Goal: Information Seeking & Learning: Compare options

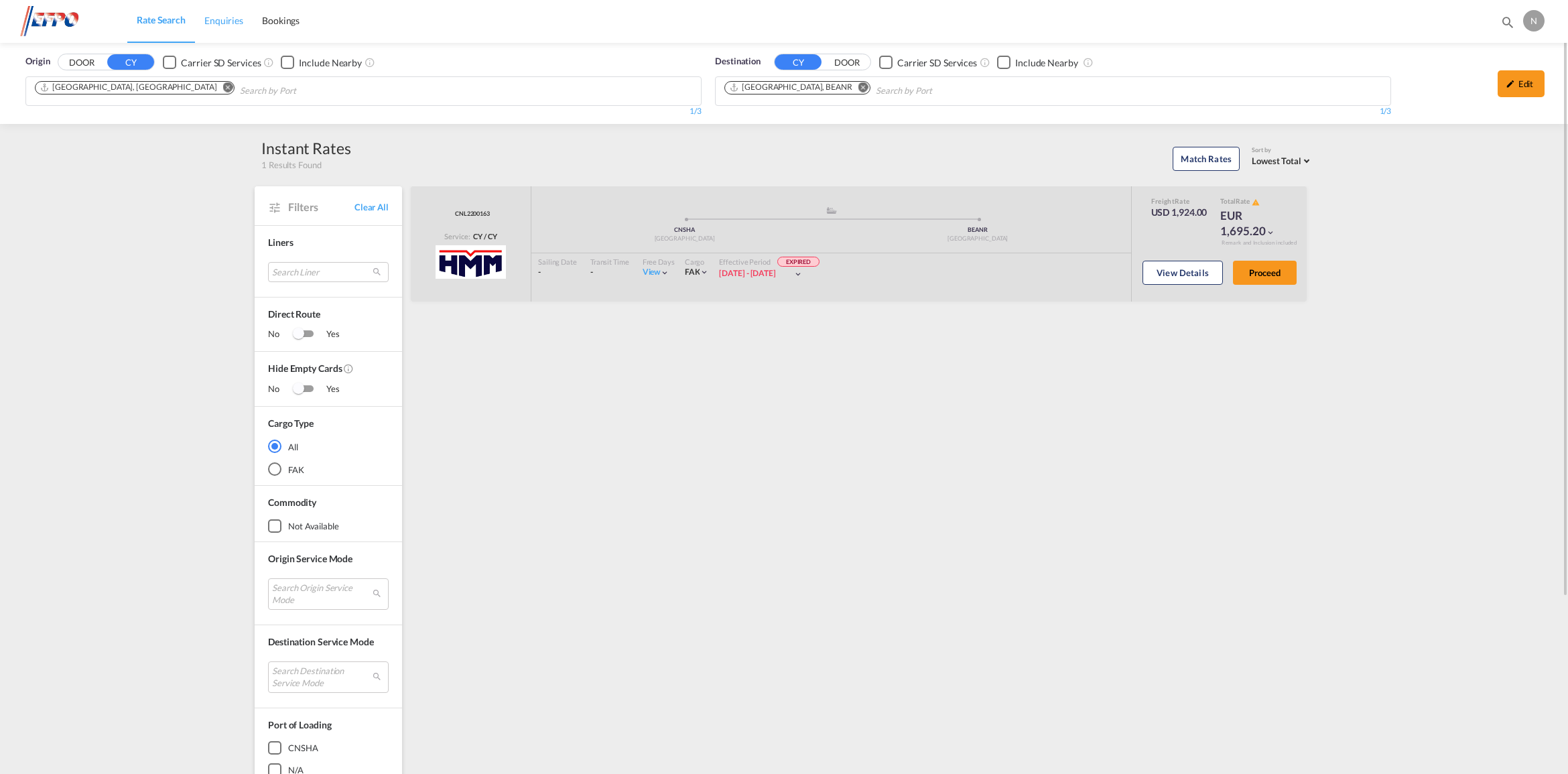
click at [220, 18] on span "Enquiries" at bounding box center [224, 20] width 38 height 11
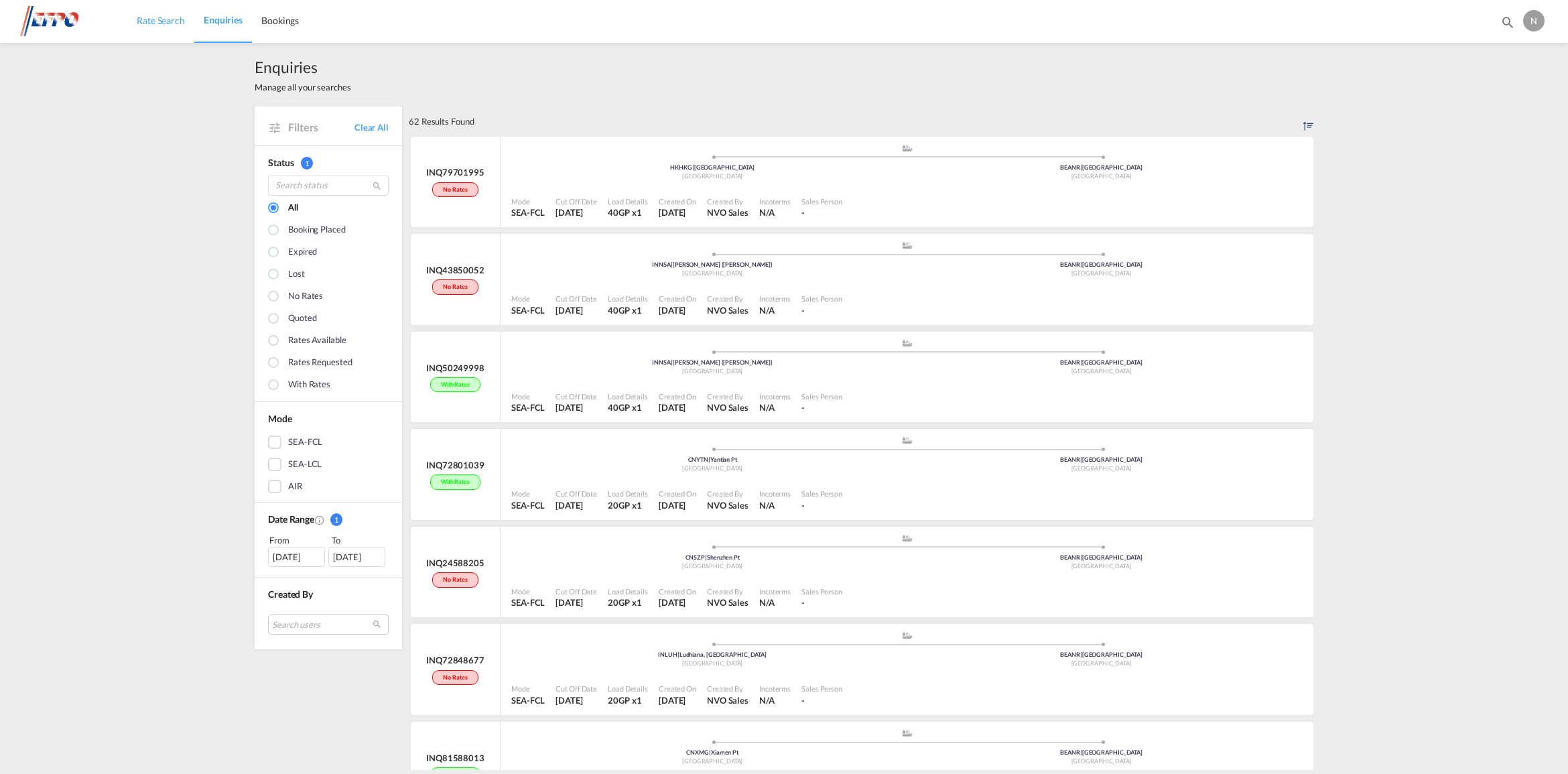
click at [160, 27] on link "Rate Search" at bounding box center [160, 21] width 67 height 44
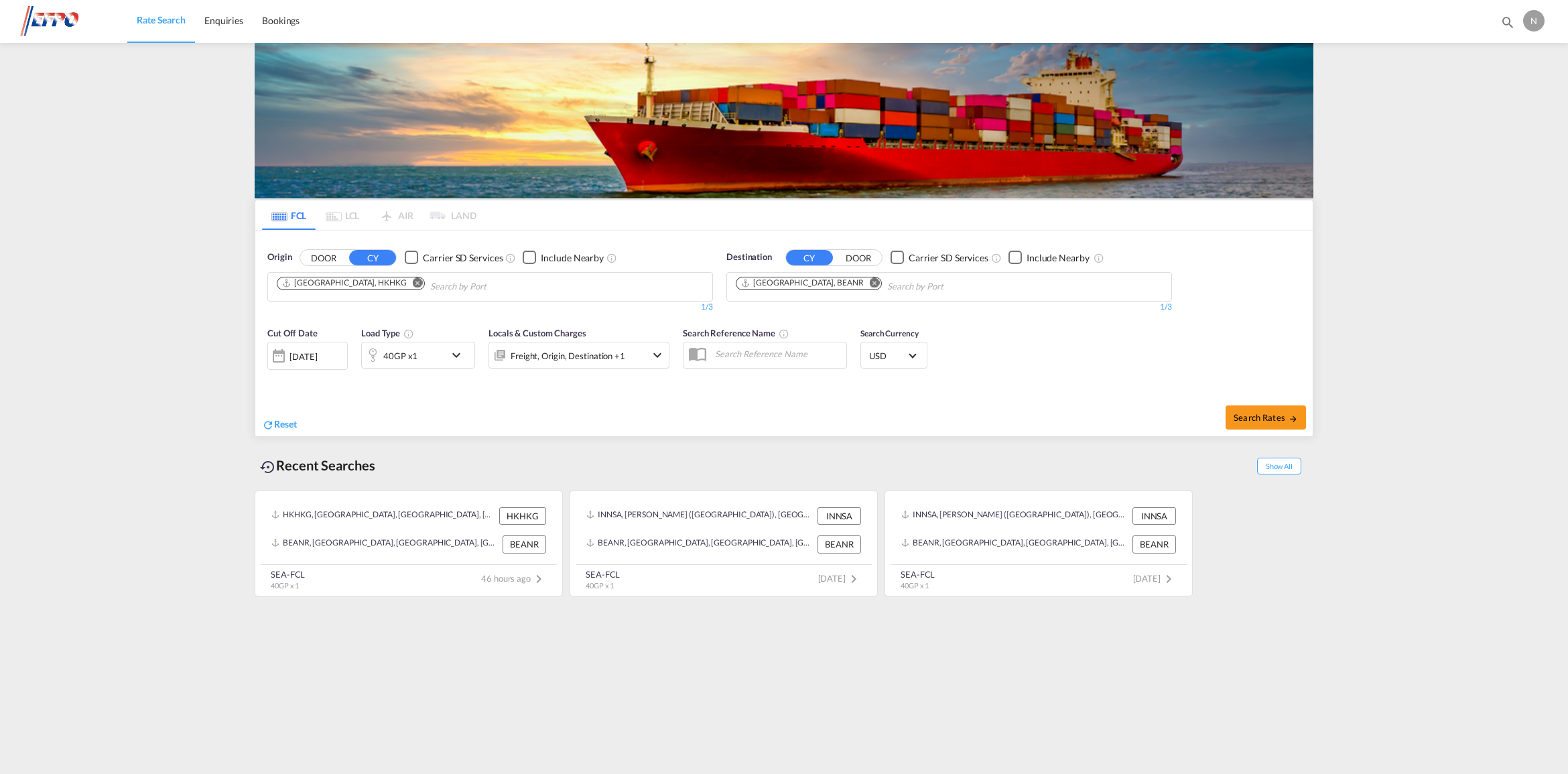
click at [317, 353] on div "[DATE]" at bounding box center [303, 355] width 27 height 12
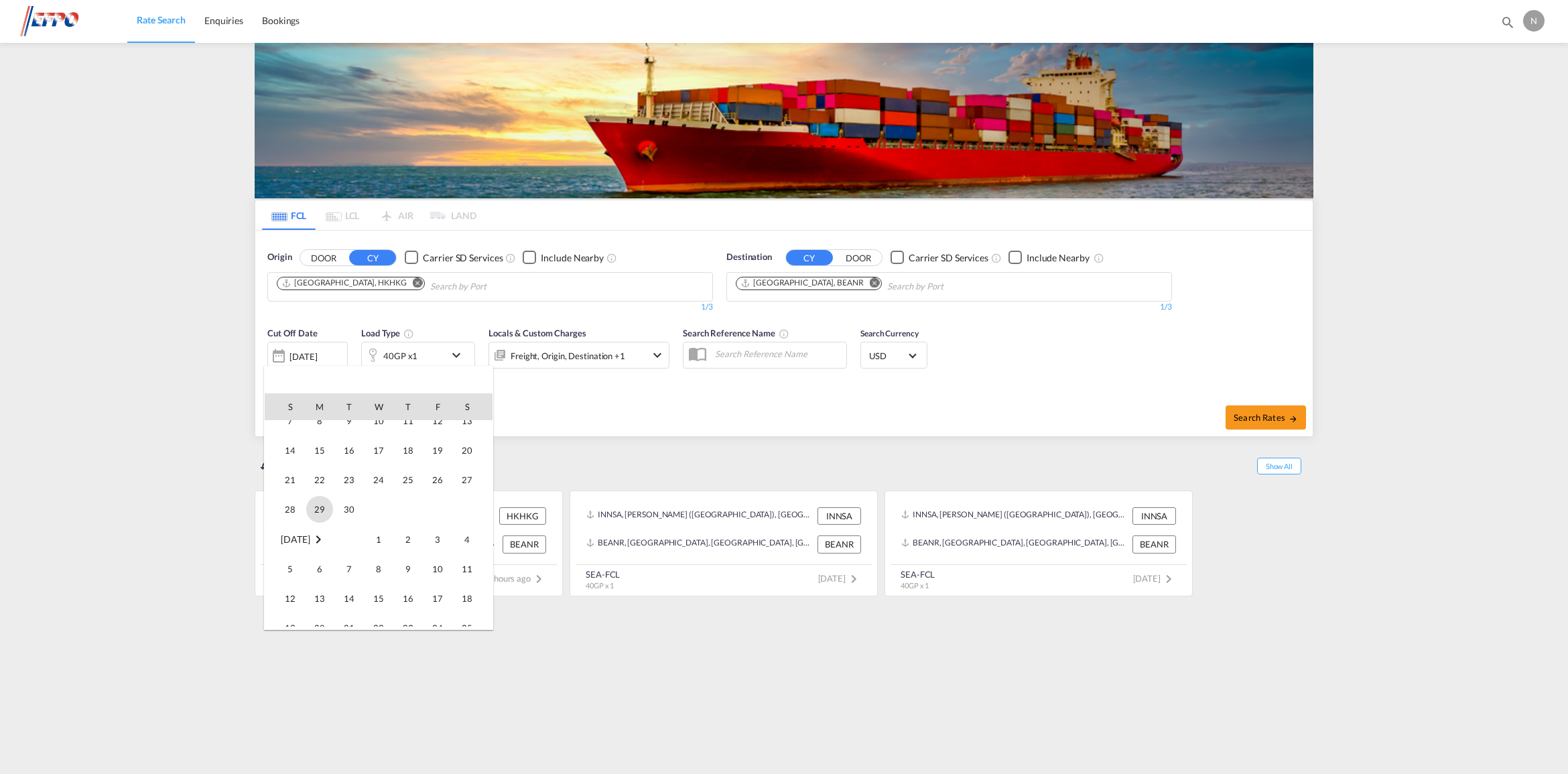
scroll to position [168, 0]
click at [325, 474] on span "1" at bounding box center [319, 474] width 27 height 27
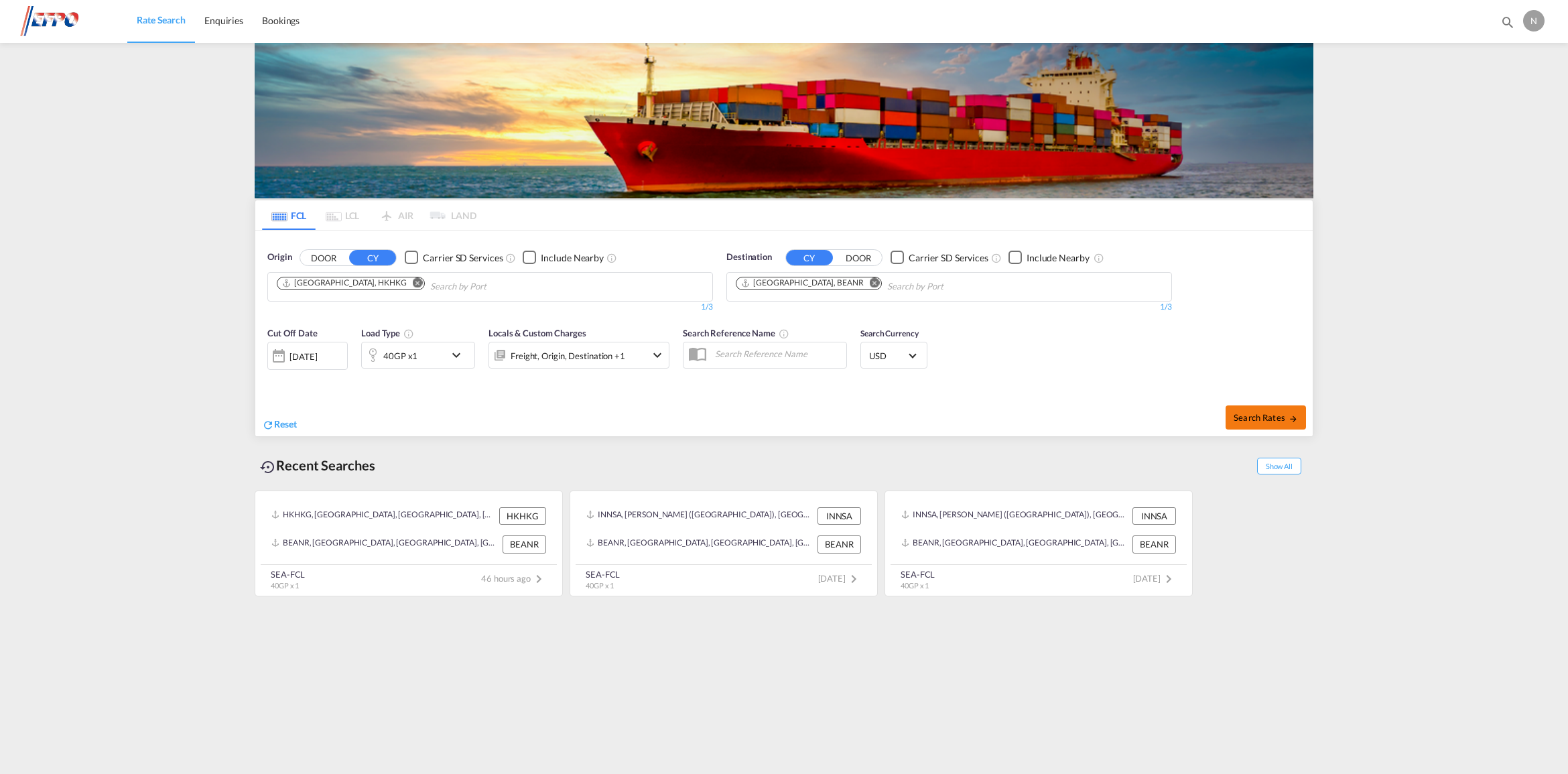
click at [1263, 413] on span "Search Rates" at bounding box center [1266, 418] width 64 height 11
type input "HKHKG to BEANR / [DATE]"
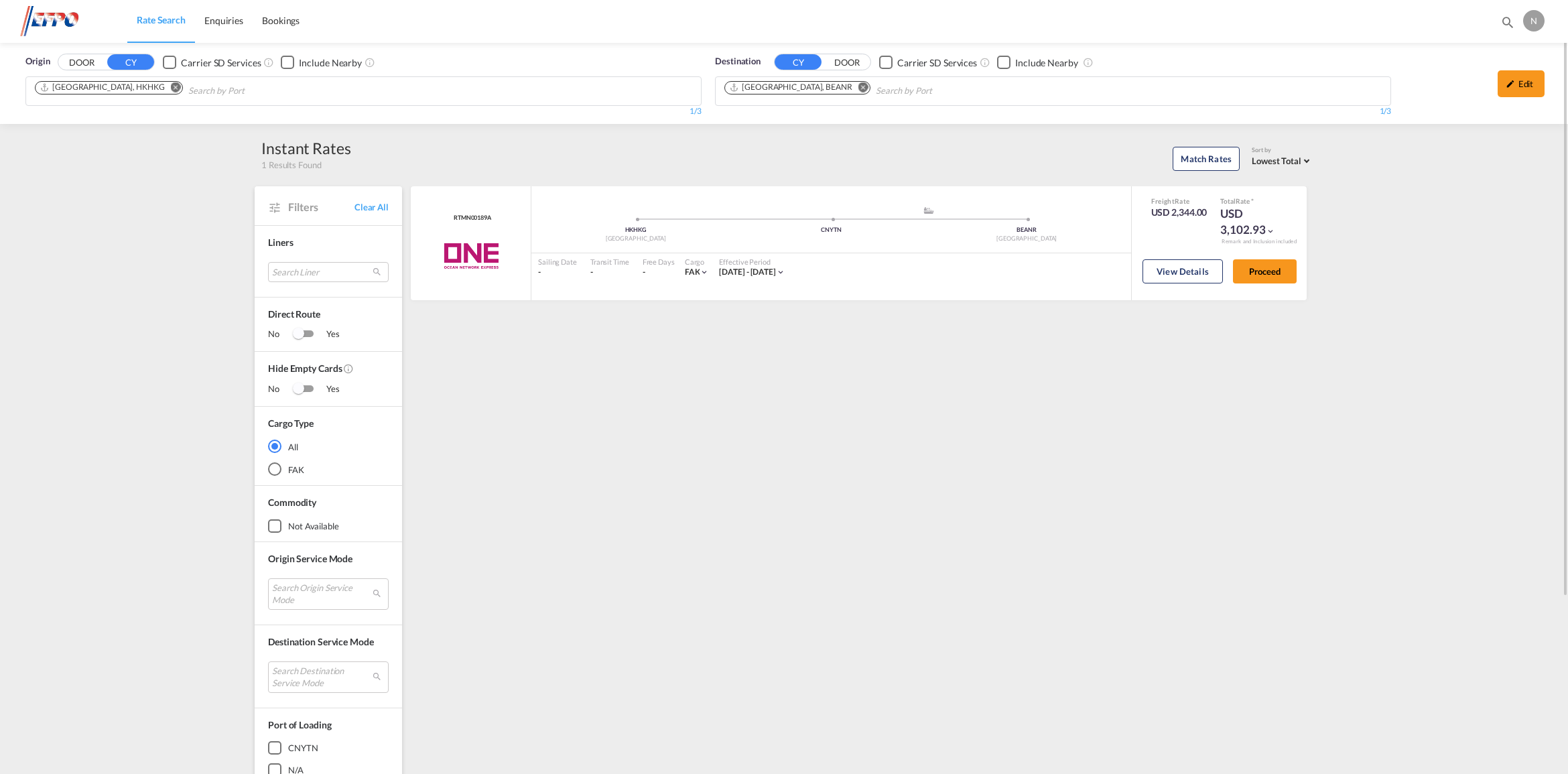
click at [170, 89] on md-icon "Remove" at bounding box center [175, 87] width 10 height 10
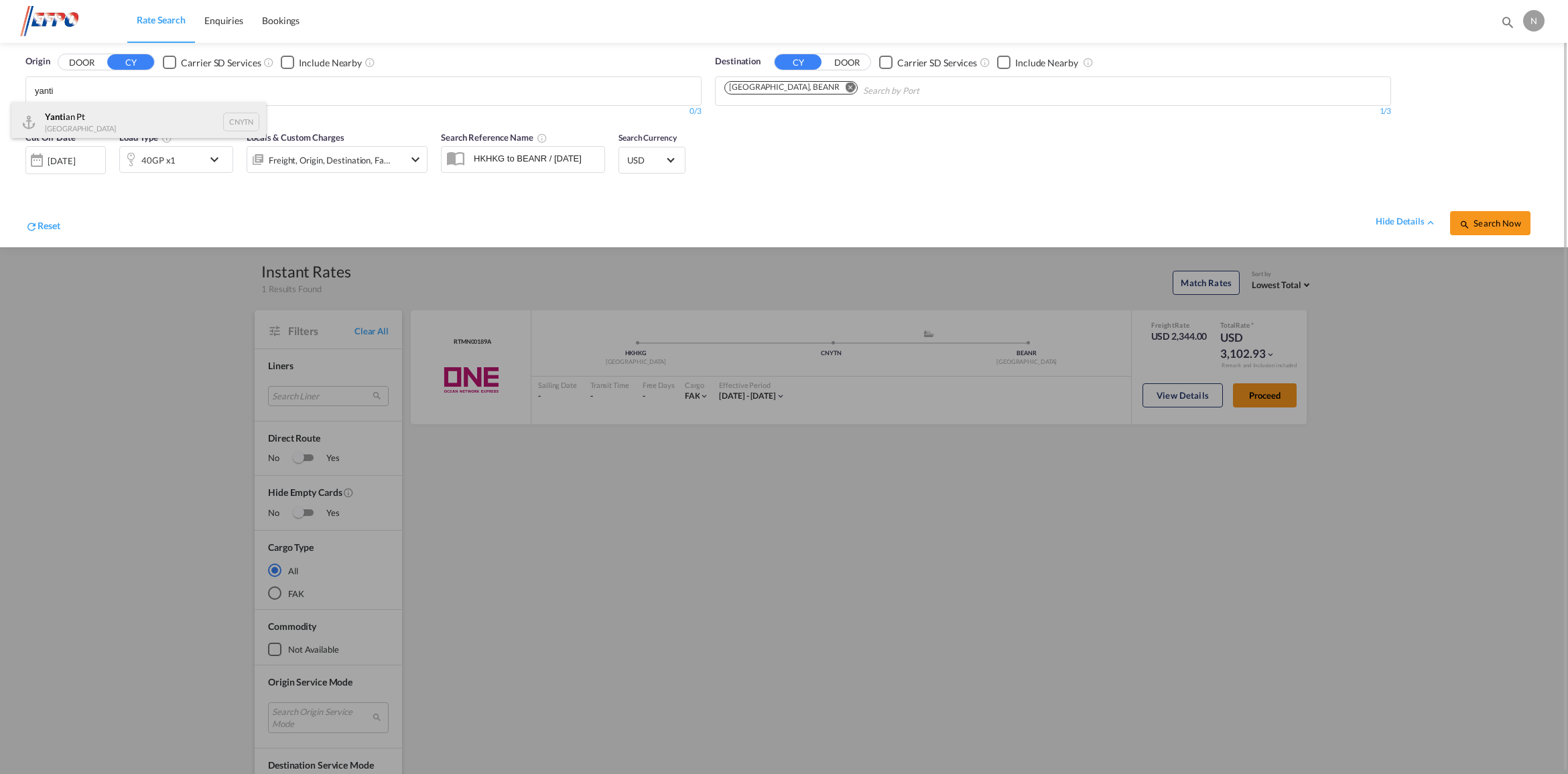
type input "yanti"
click at [222, 123] on div "Yanti an Pt China CNYTN" at bounding box center [138, 122] width 255 height 40
click at [1496, 218] on span "Search Now" at bounding box center [1489, 223] width 61 height 11
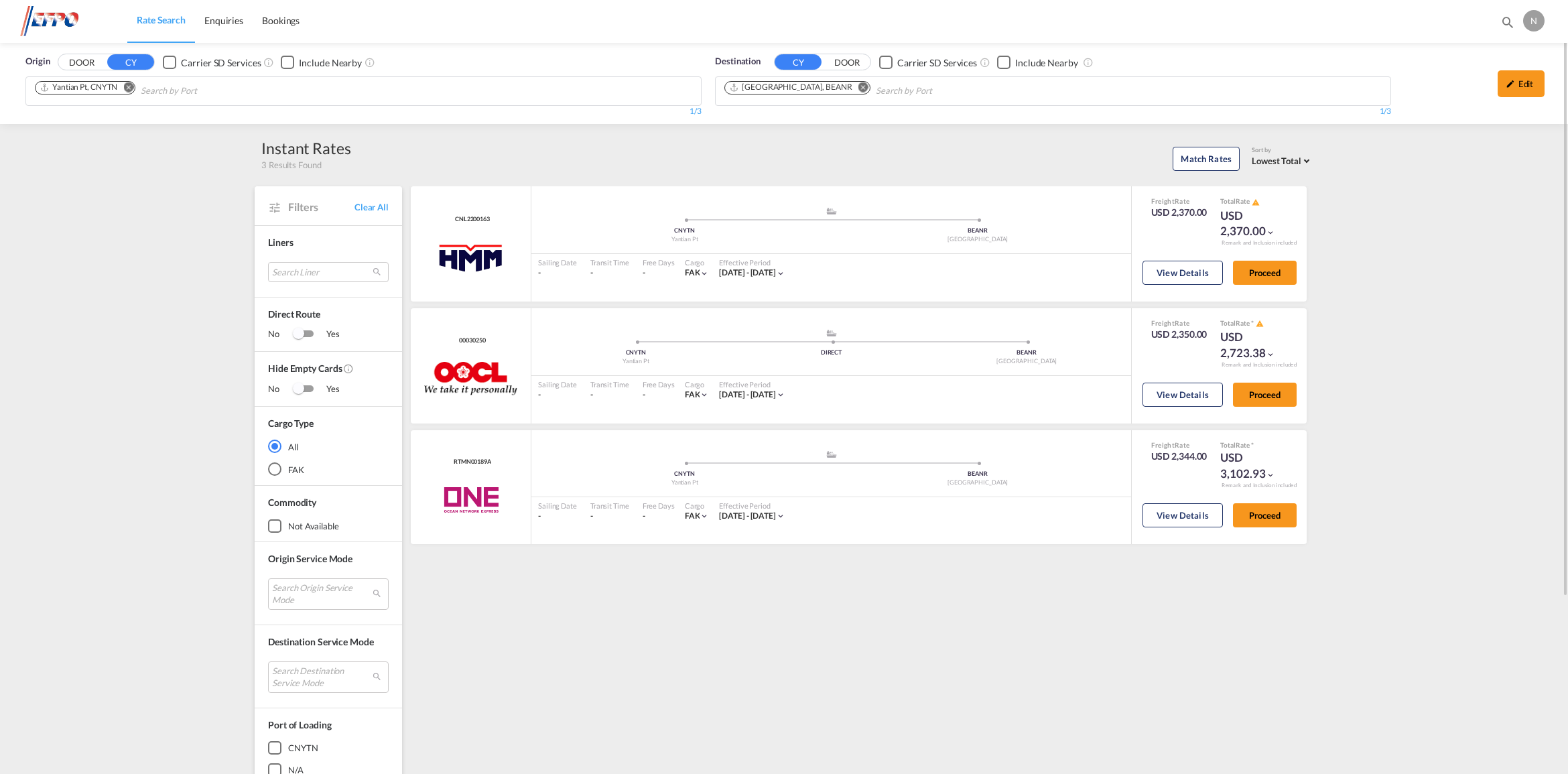
click at [133, 86] on md-icon "Remove" at bounding box center [128, 87] width 10 height 10
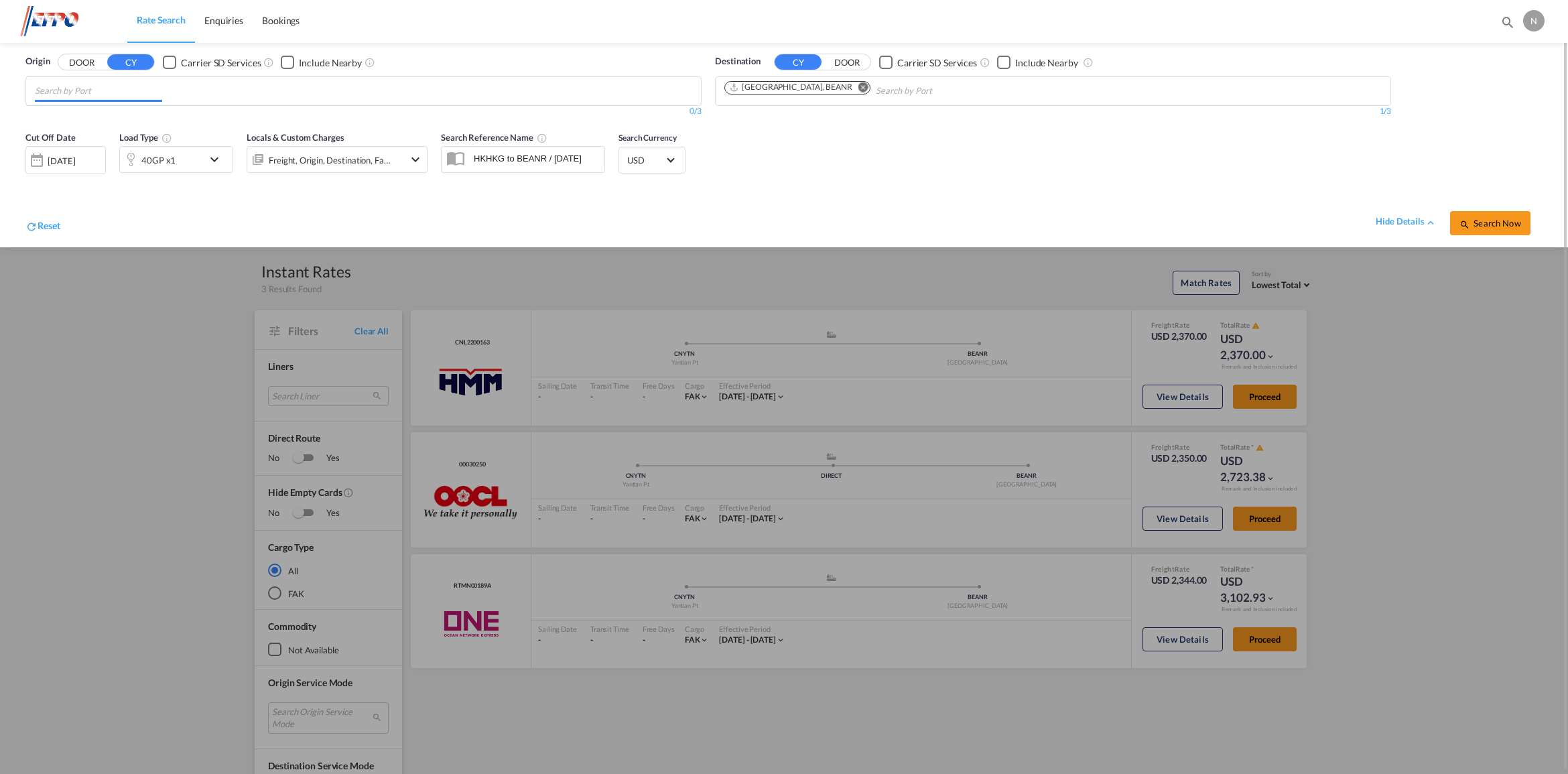
click at [134, 88] on input "Chips input." at bounding box center [98, 91] width 127 height 21
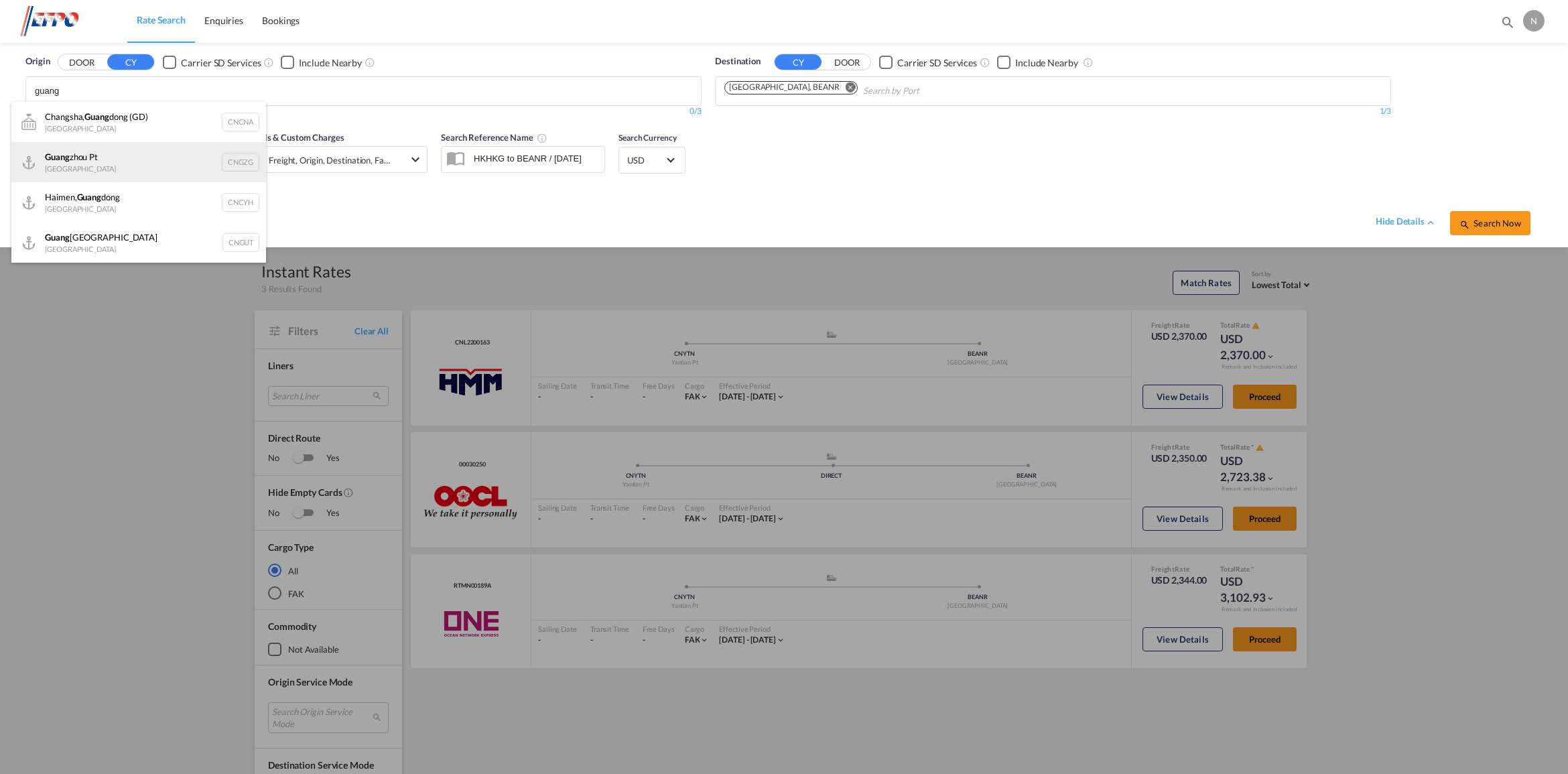
type input "guang"
click at [146, 151] on div "[PERSON_NAME] Pt China CNGZG" at bounding box center [138, 162] width 255 height 40
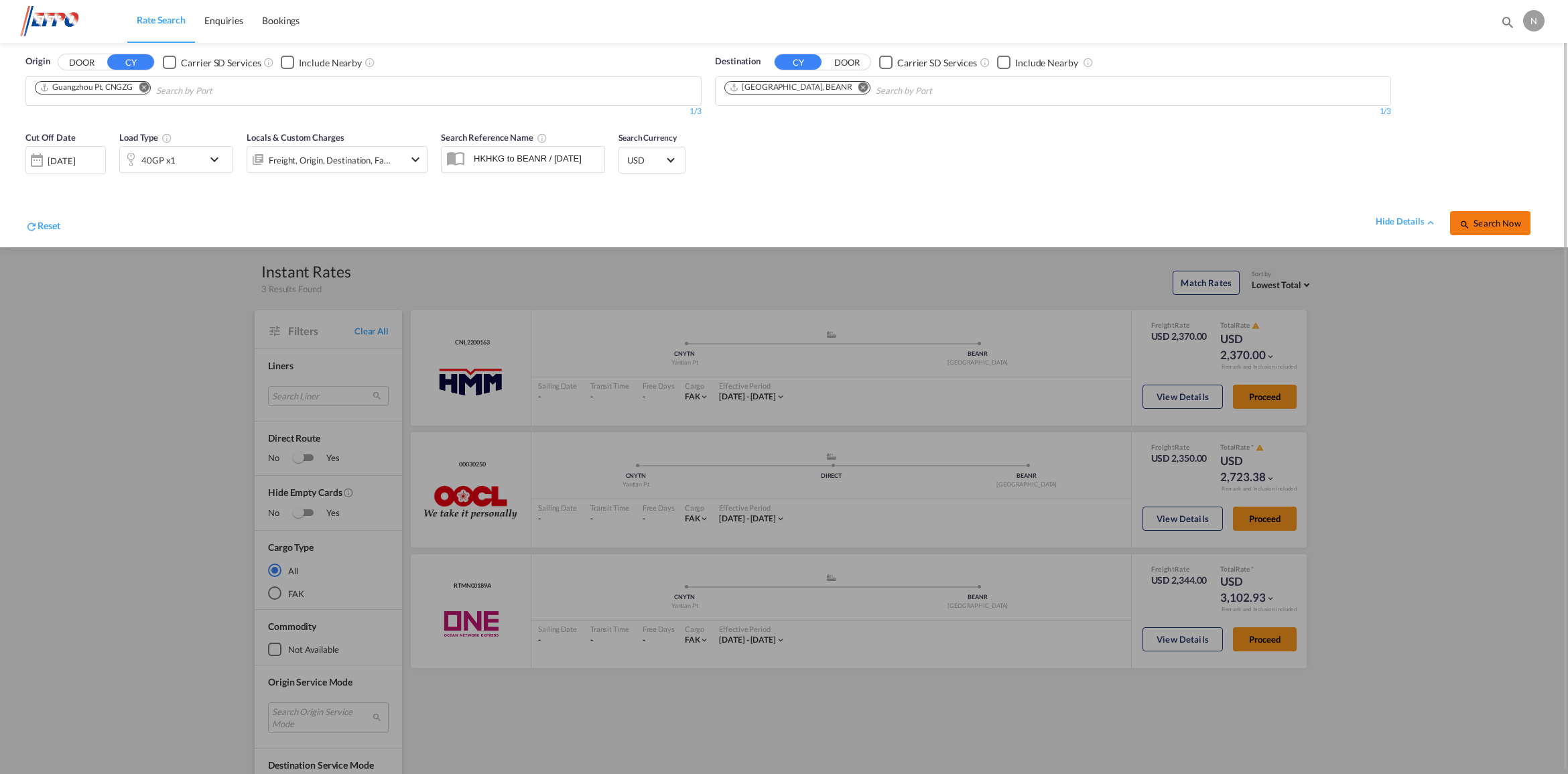
click at [1519, 219] on span "Search Now" at bounding box center [1489, 223] width 61 height 11
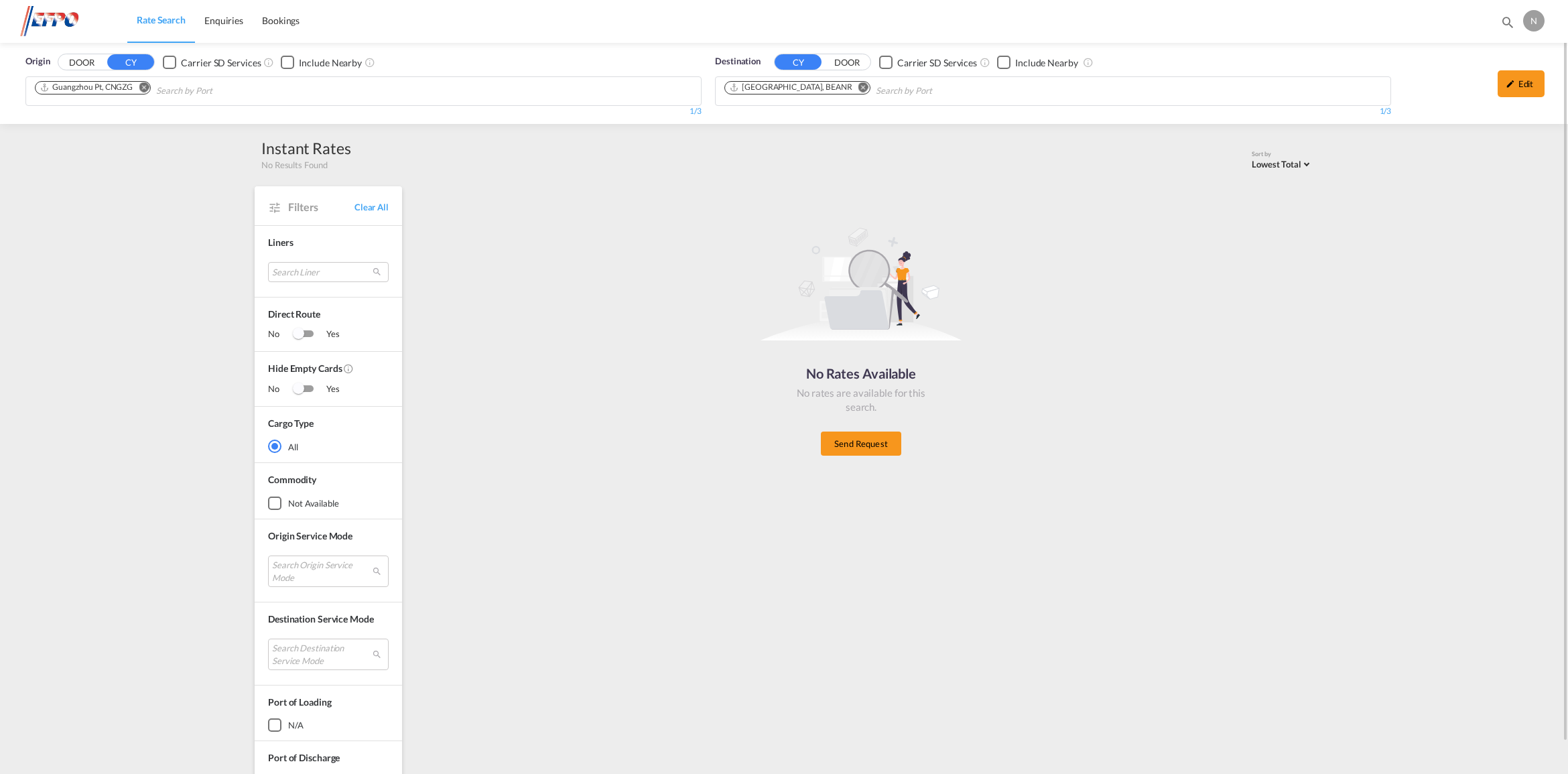
click at [146, 88] on md-icon "Remove" at bounding box center [143, 87] width 10 height 10
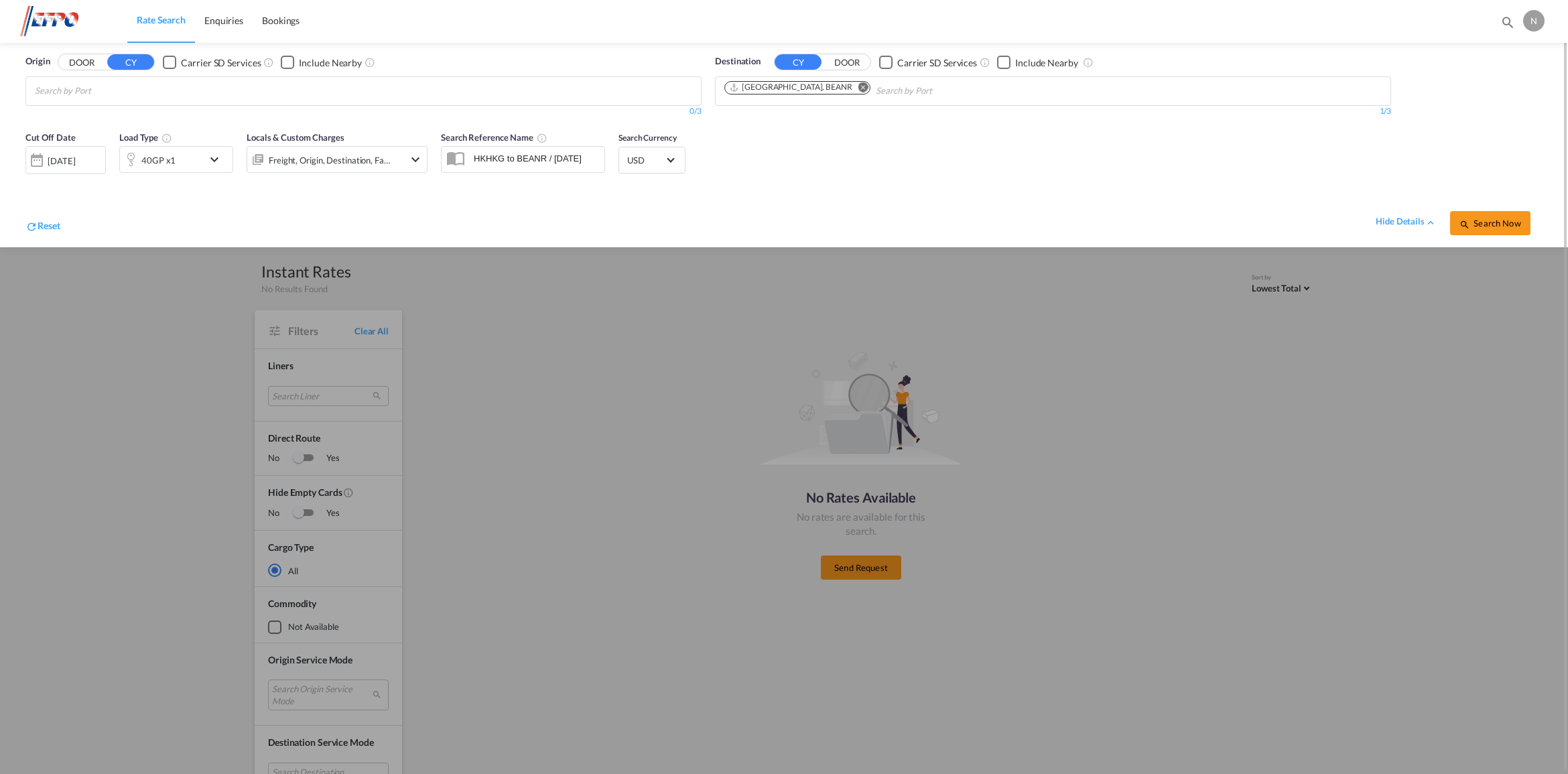
click at [165, 81] on md-chips-wrap "Chips container with autocompletion. Enter the text area, type text to search, …" at bounding box center [100, 89] width 135 height 25
type input "qingd"
click at [145, 158] on div "Qingd ao China CNTAO" at bounding box center [138, 162] width 255 height 40
click at [1506, 228] on button "Search Now" at bounding box center [1490, 223] width 81 height 24
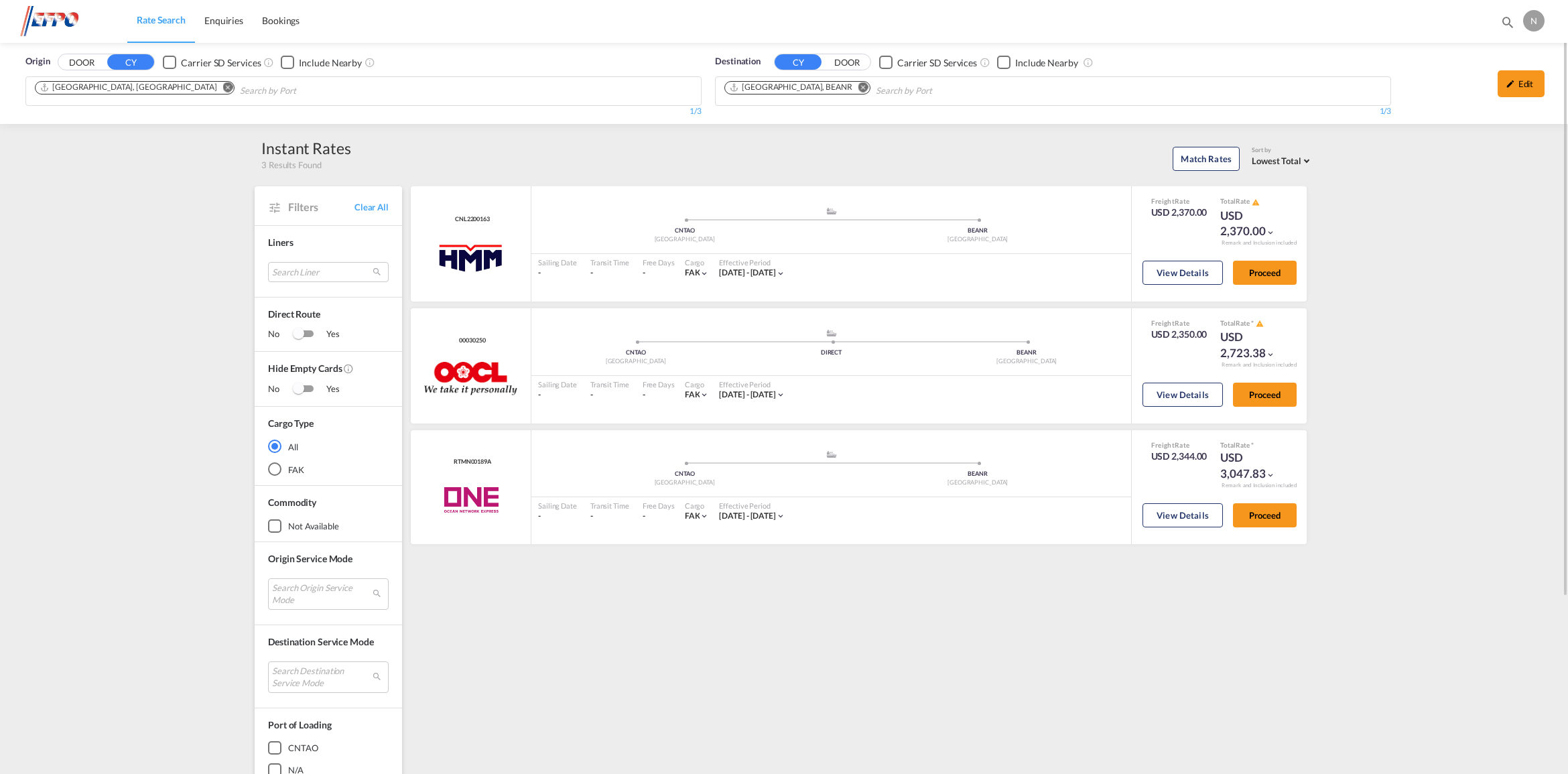
click at [223, 91] on md-icon "Remove" at bounding box center [227, 87] width 10 height 10
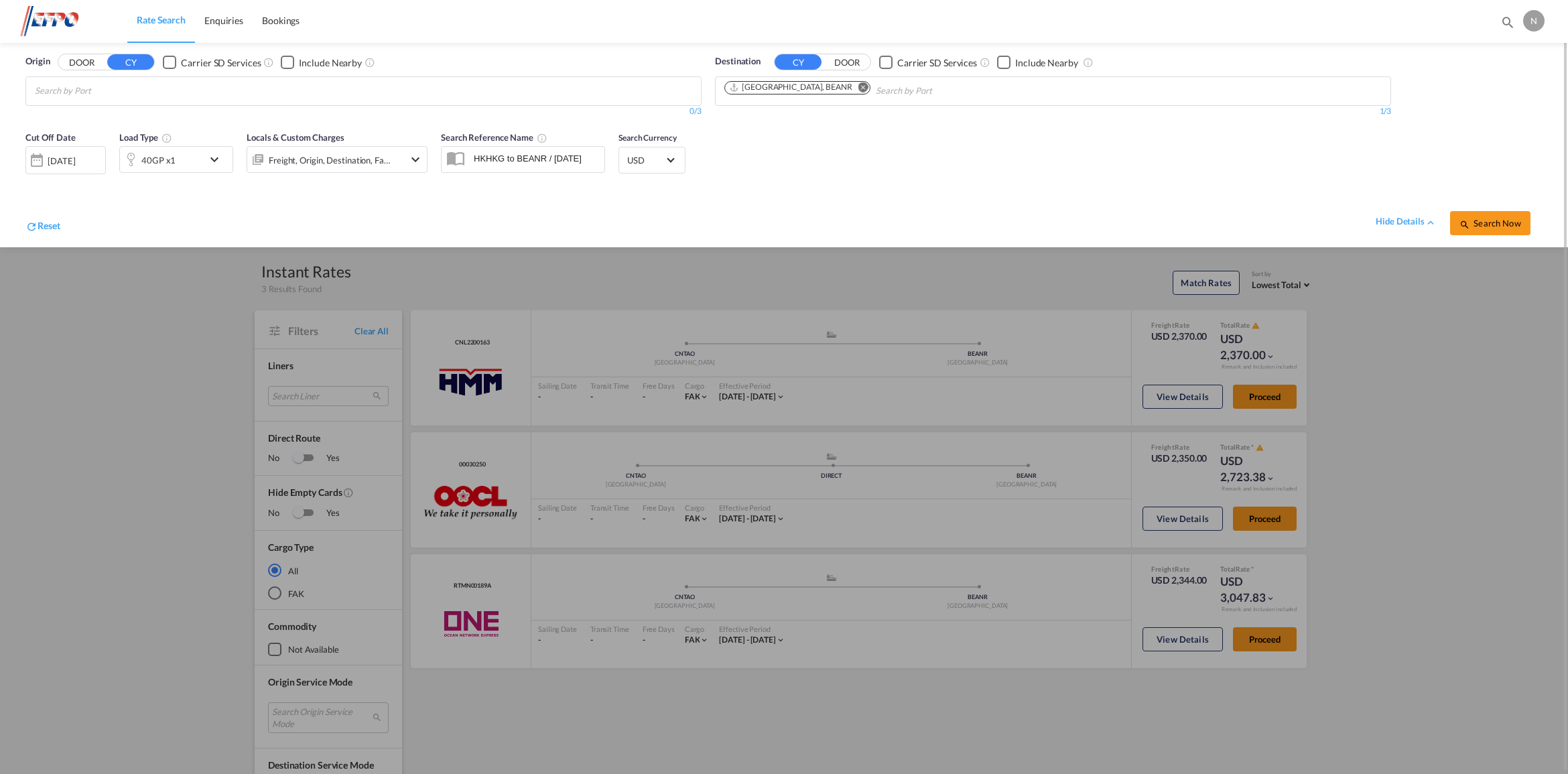
click at [126, 91] on body "Rate Search Enquiries Bookings Rate Search Enquiries Bookings" at bounding box center [784, 387] width 1568 height 774
type input "tianj"
click at [131, 151] on div "Tianj in Xingang Pt China CNTXG" at bounding box center [138, 162] width 255 height 40
click at [1485, 225] on span "Search Now" at bounding box center [1489, 223] width 61 height 11
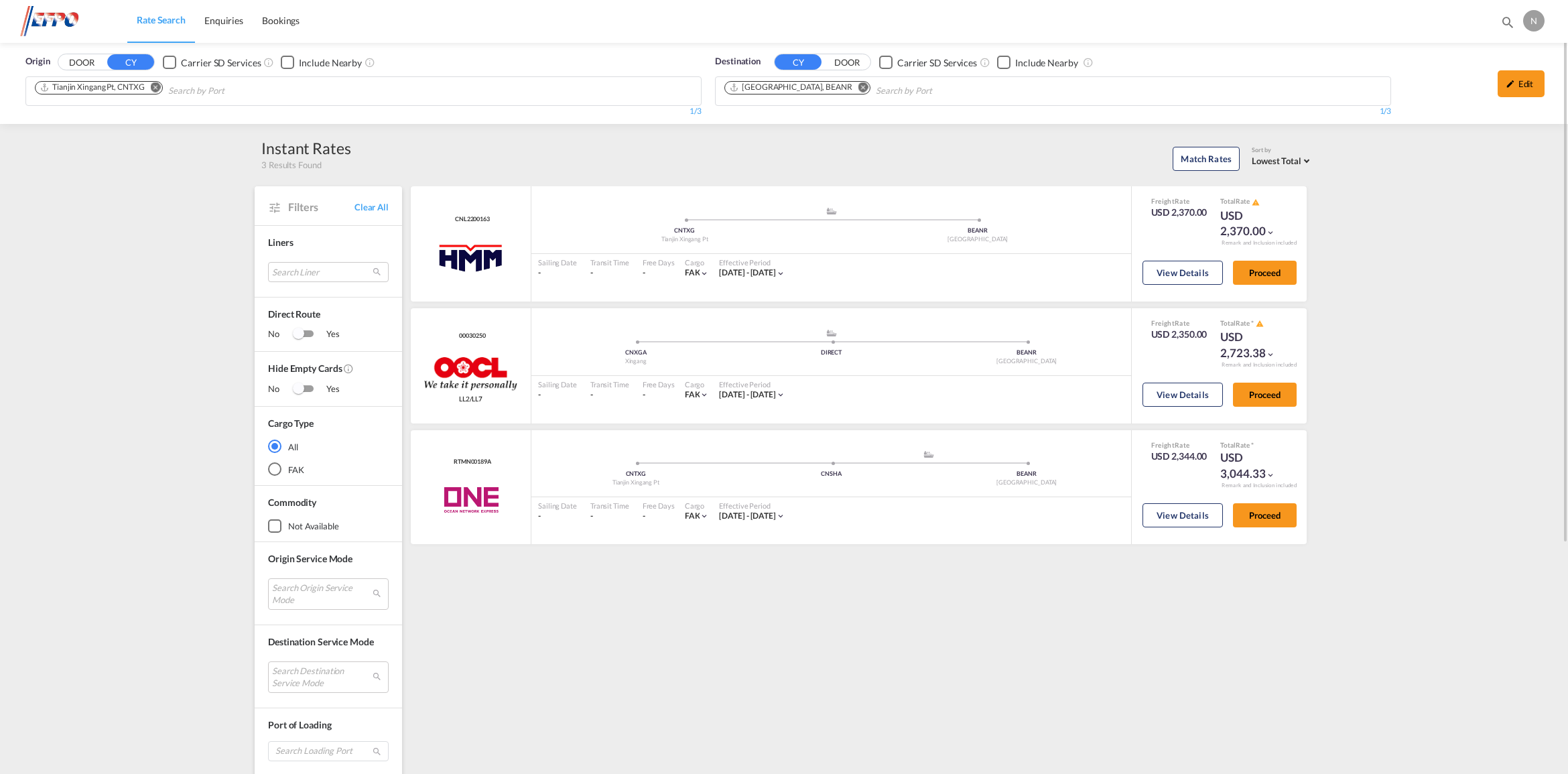
click at [159, 87] on md-icon "Remove" at bounding box center [156, 87] width 10 height 10
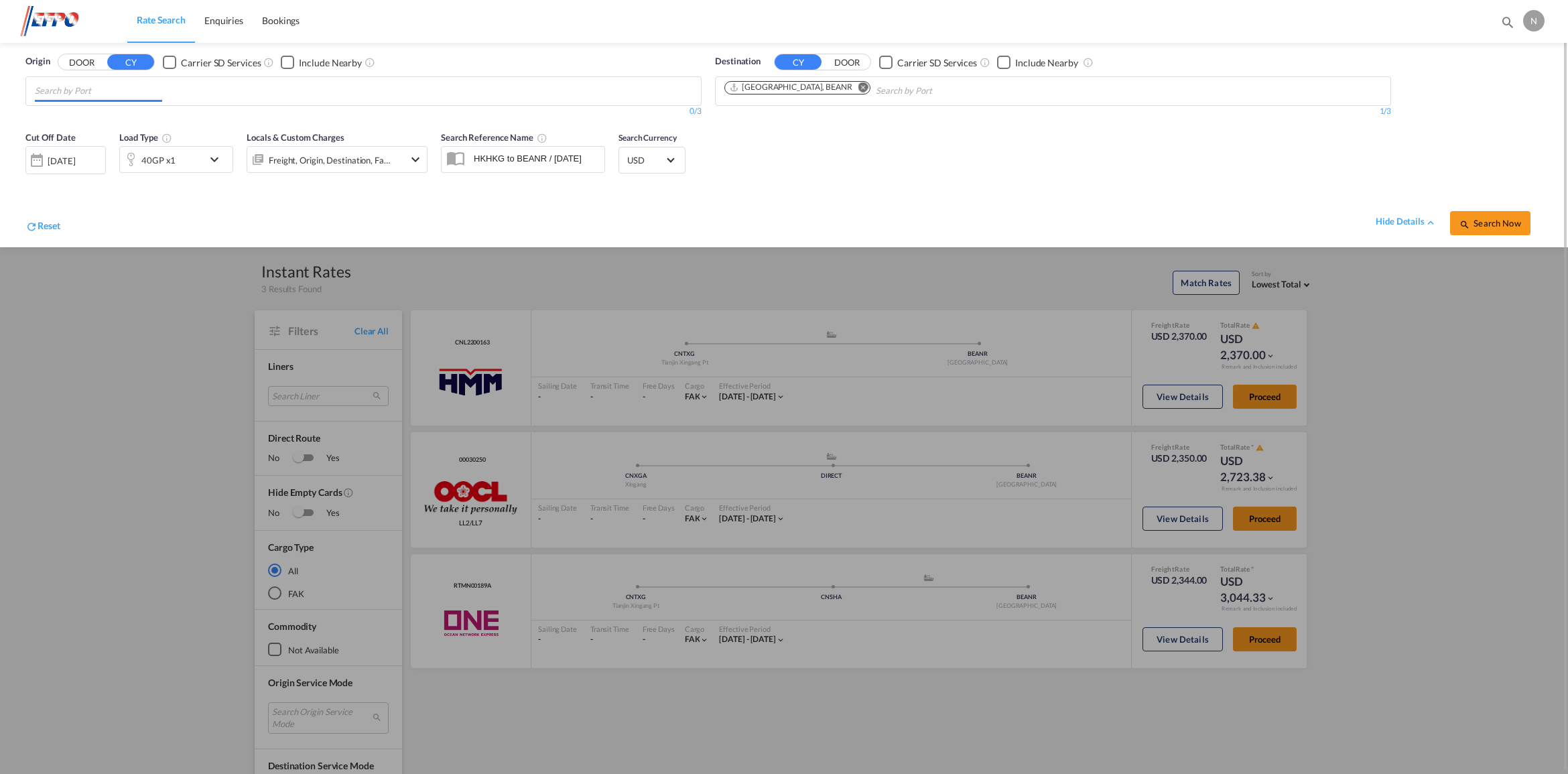
click at [159, 87] on input "Chips input." at bounding box center [98, 91] width 127 height 21
type input "dalian"
click at [136, 115] on div "Dalian [GEOGRAPHIC_DATA] CNDAL" at bounding box center [138, 122] width 255 height 40
click at [1476, 222] on span "Search Now" at bounding box center [1489, 223] width 61 height 11
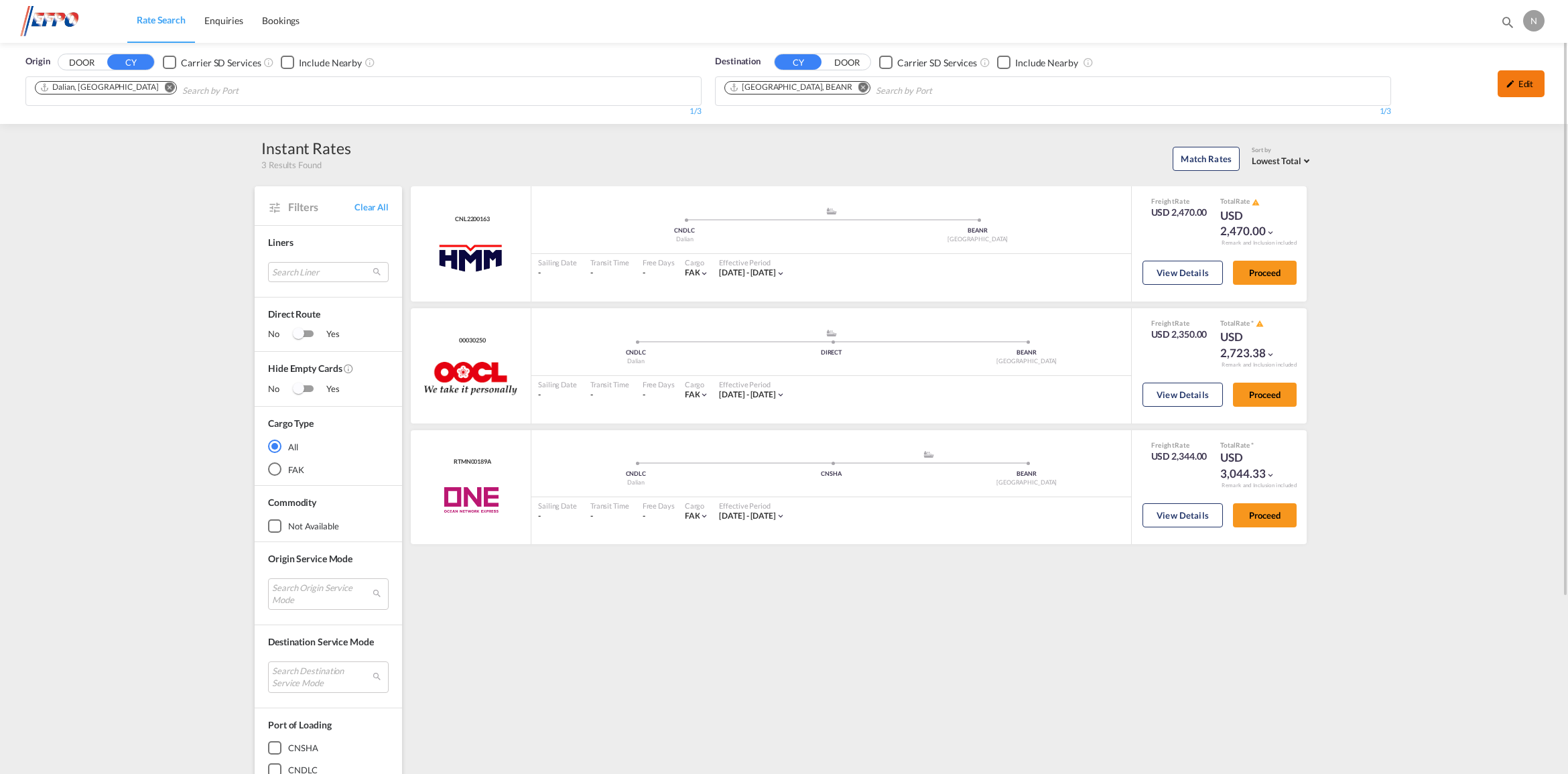
click at [1517, 81] on div "Edit" at bounding box center [1520, 83] width 47 height 27
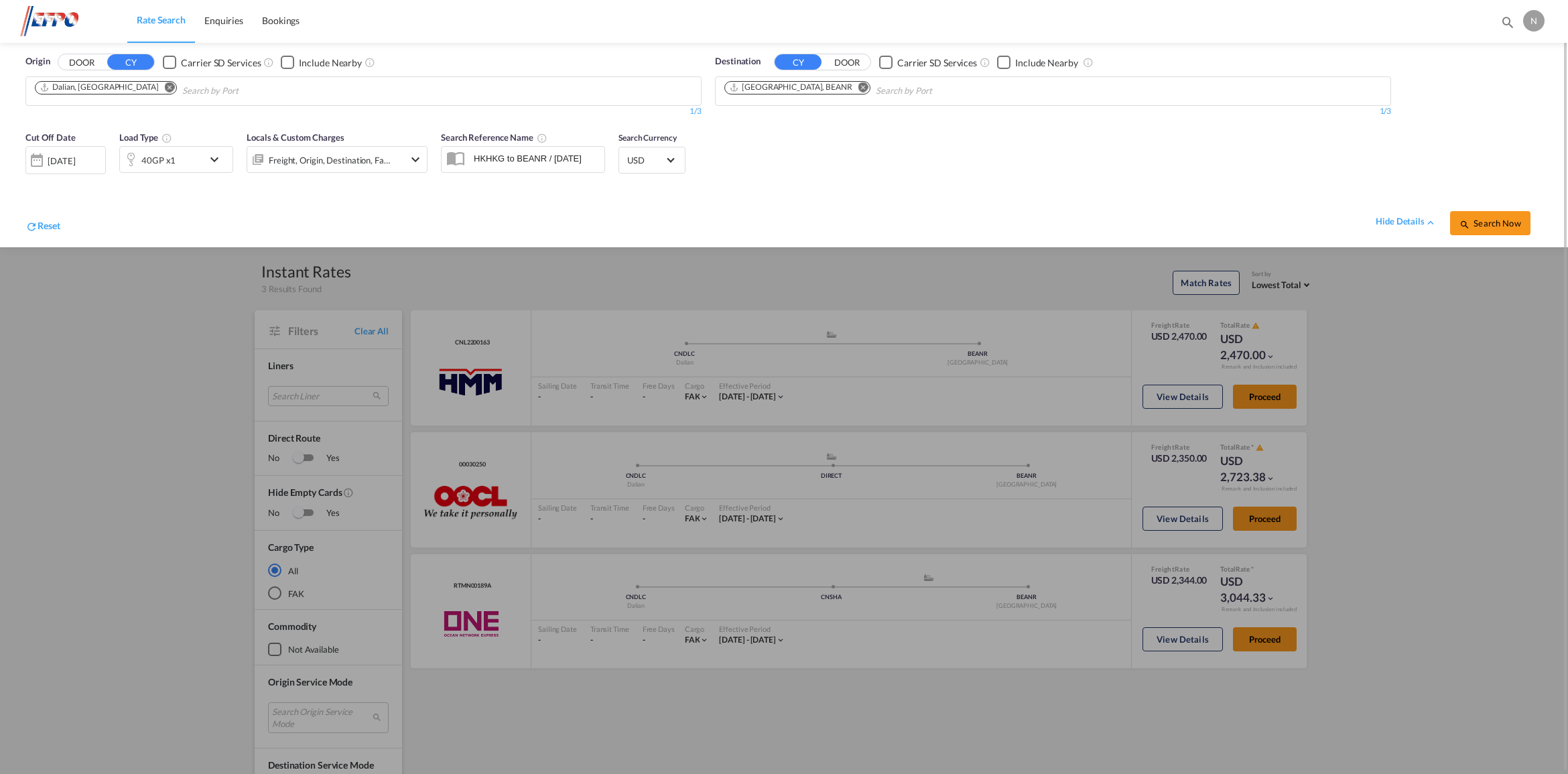
click at [214, 158] on md-icon "icon-chevron-down" at bounding box center [217, 159] width 23 height 16
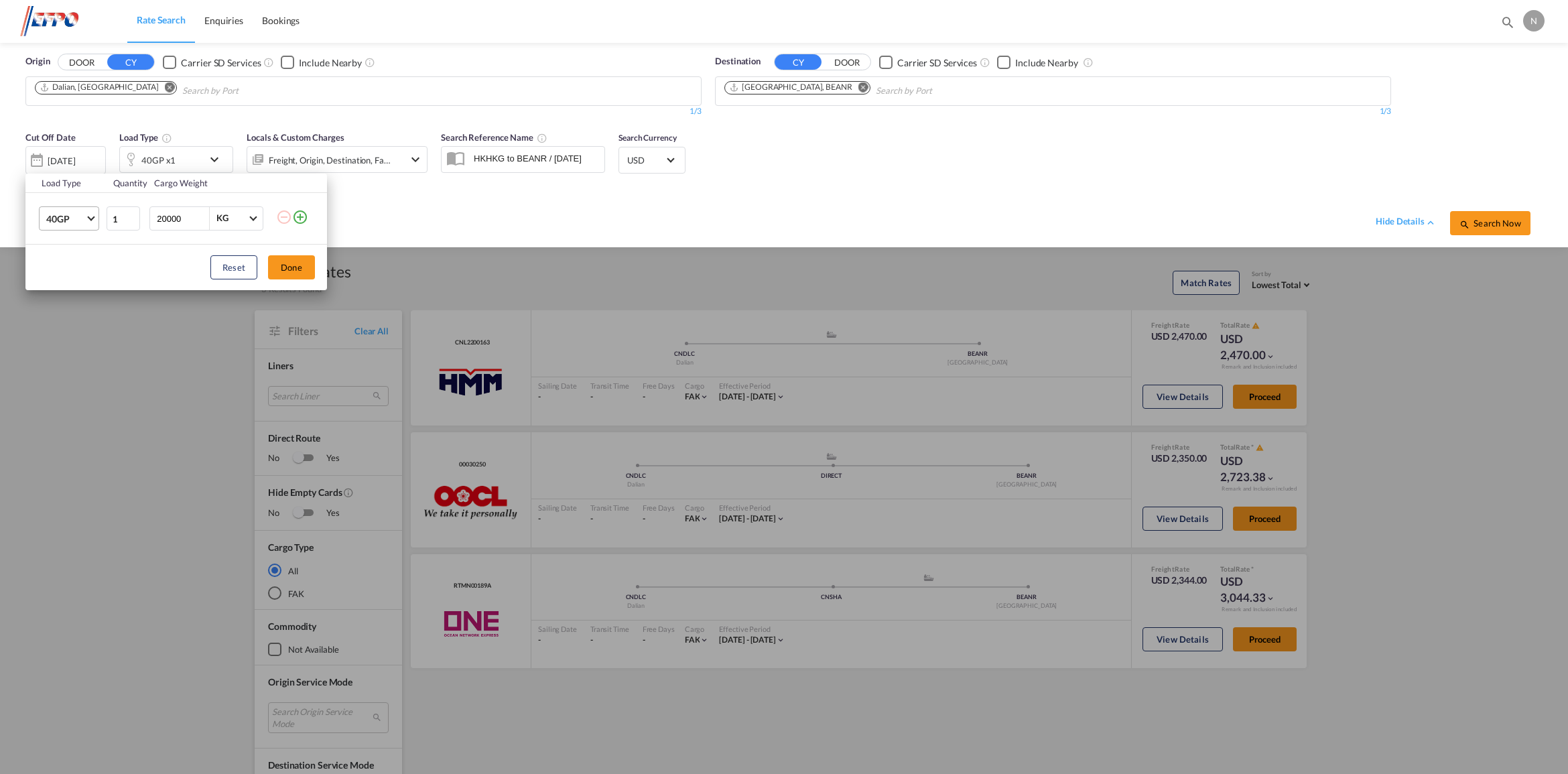
click at [86, 220] on md-select-value "40GP" at bounding box center [71, 218] width 53 height 23
click at [72, 192] on md-option "20GP" at bounding box center [81, 186] width 91 height 32
click at [277, 261] on button "Done" at bounding box center [291, 267] width 47 height 24
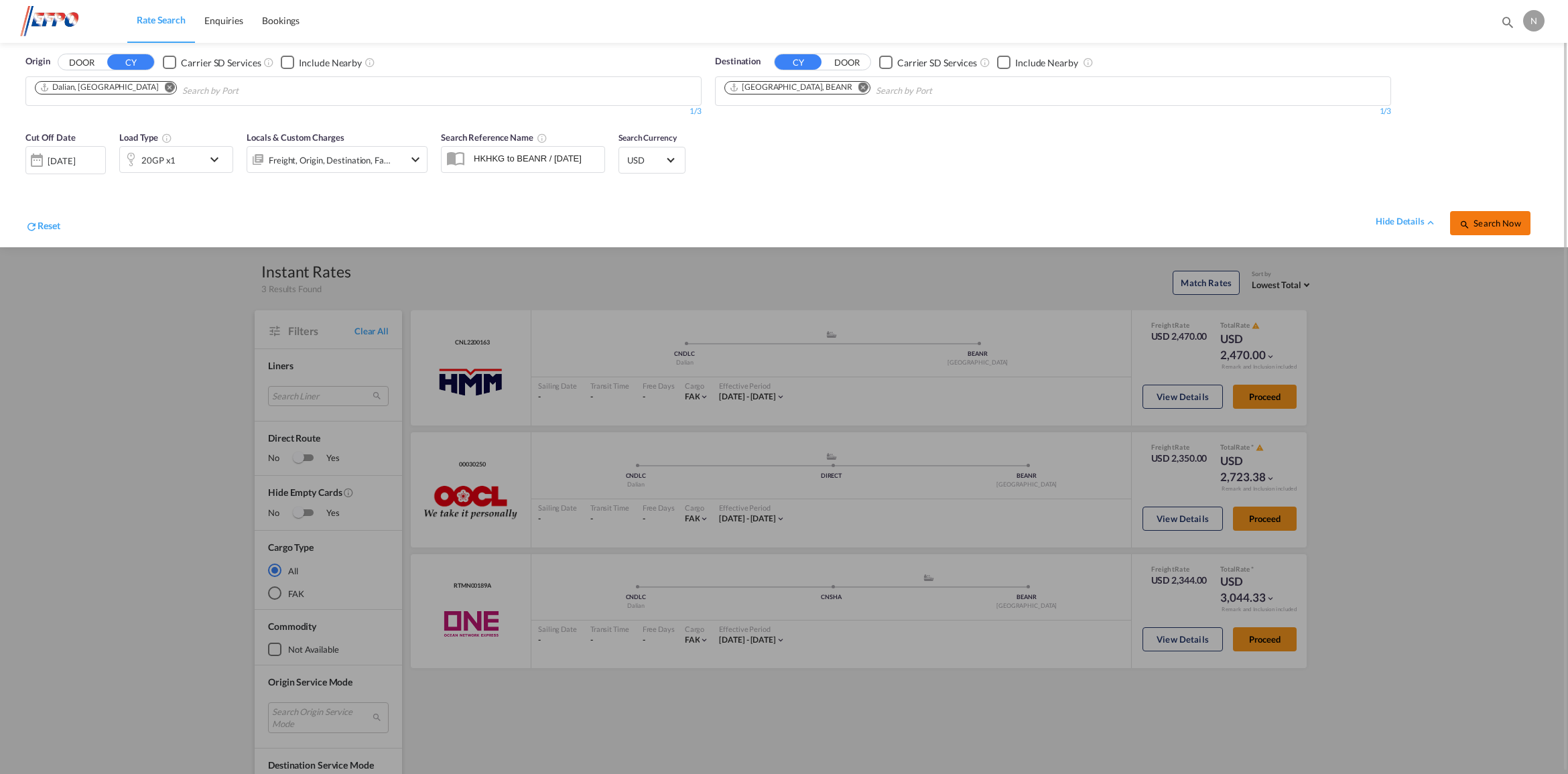
click at [1505, 221] on span "Search Now" at bounding box center [1489, 223] width 61 height 11
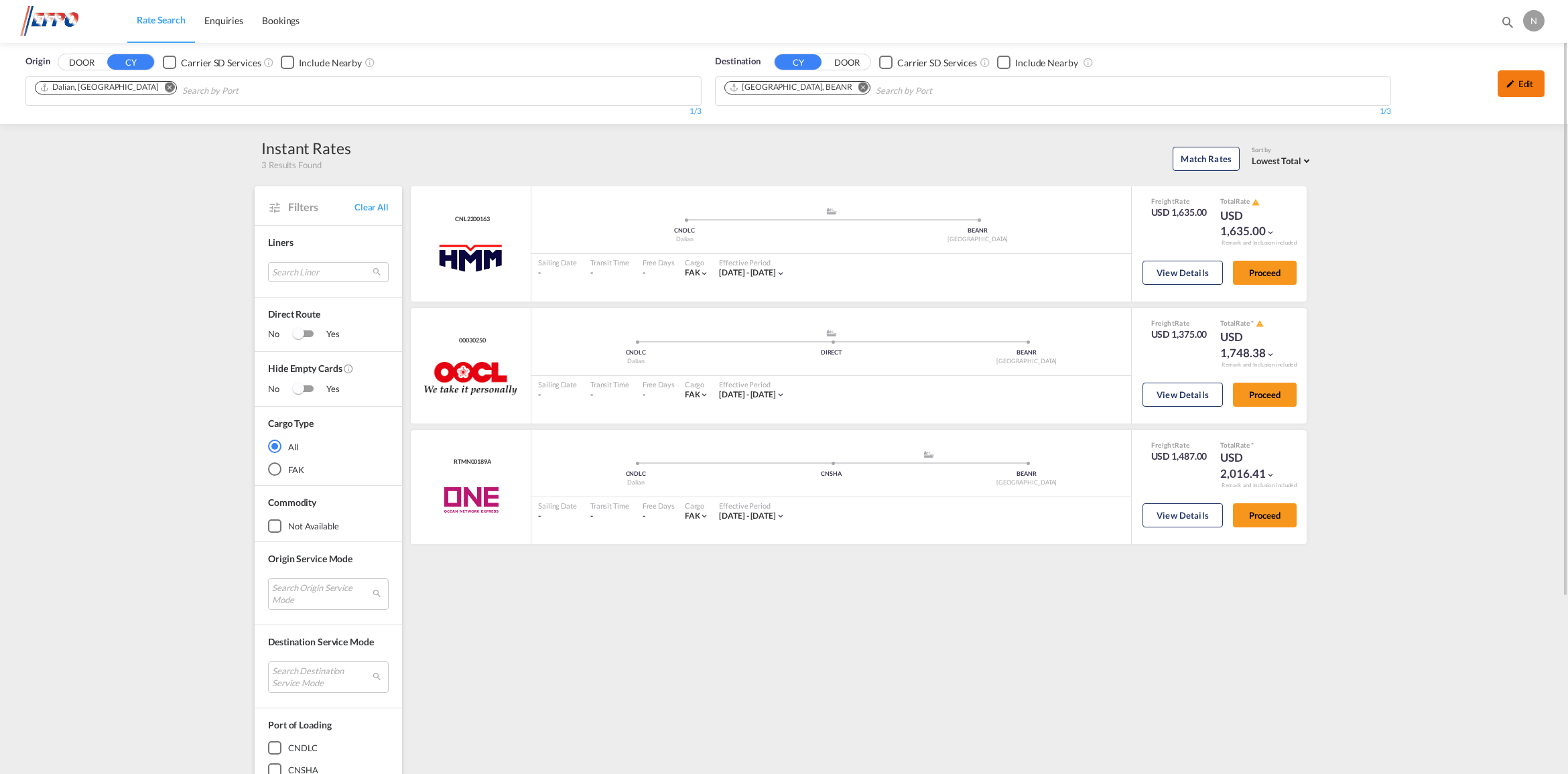
click at [1516, 89] on div "Edit" at bounding box center [1520, 83] width 47 height 27
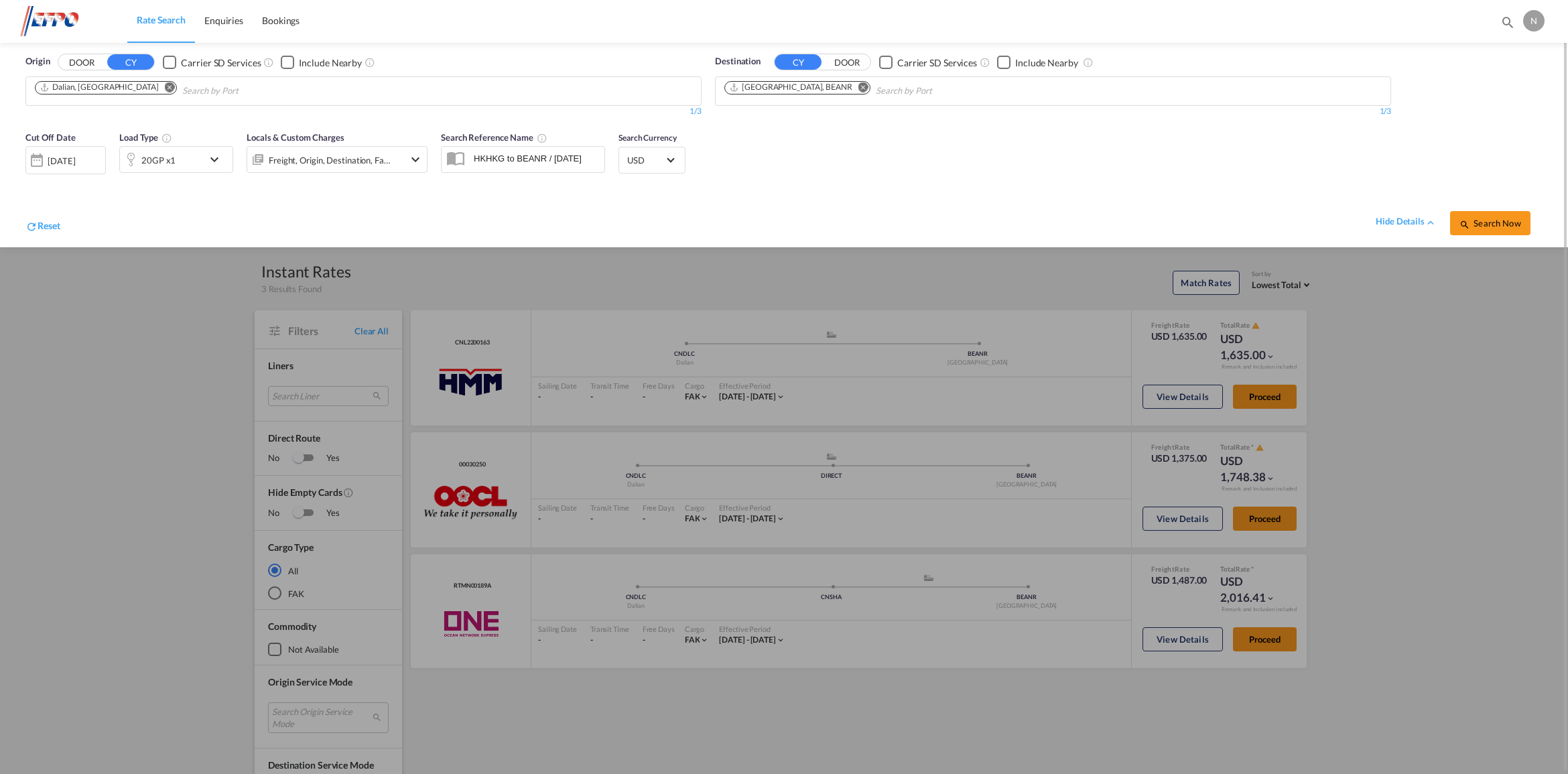
click at [214, 158] on md-icon "icon-chevron-down" at bounding box center [217, 159] width 23 height 16
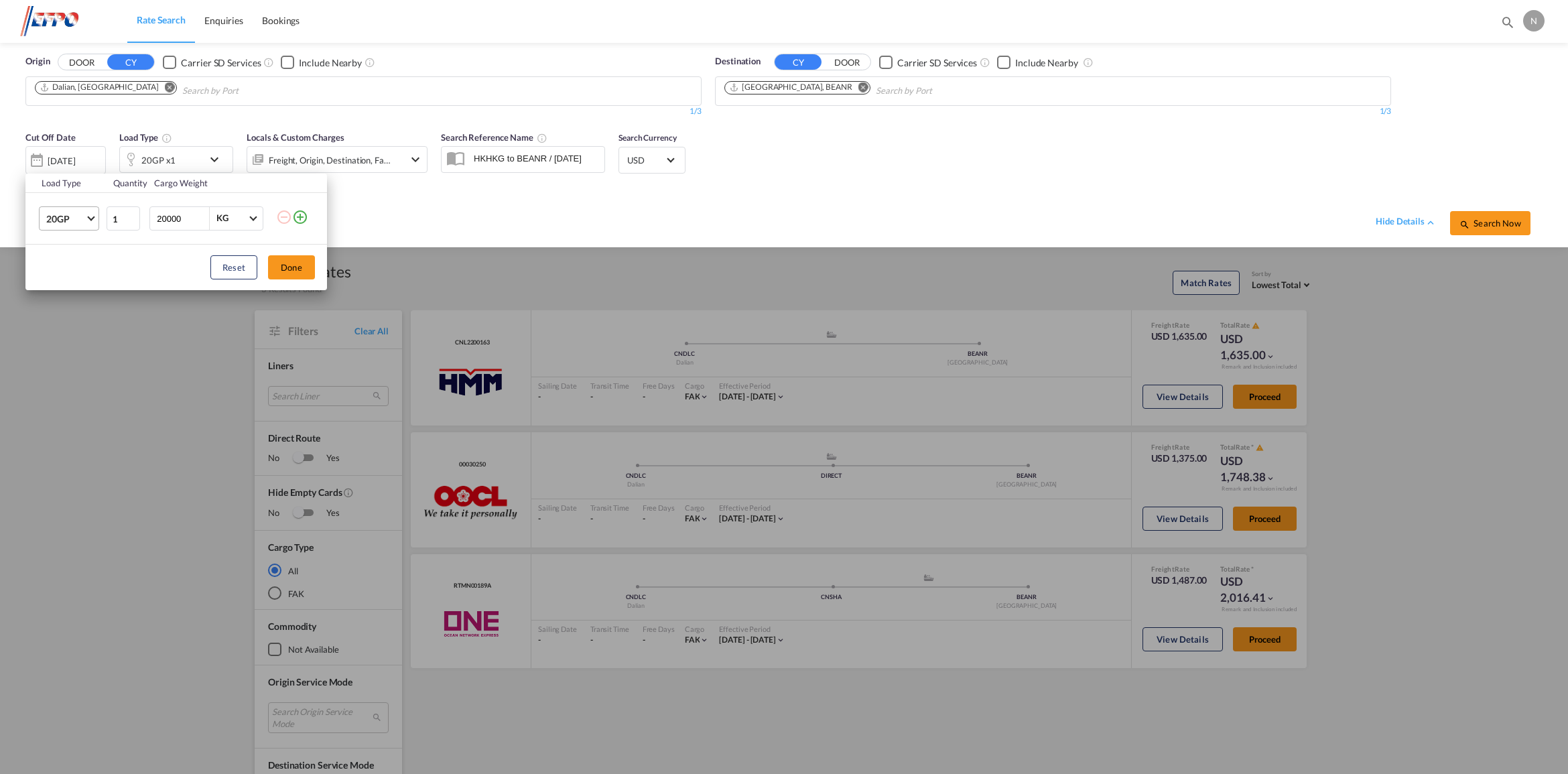
click at [93, 221] on md-select-value "20GP" at bounding box center [71, 218] width 53 height 23
click at [78, 252] on md-option "40GP" at bounding box center [81, 251] width 91 height 32
click at [293, 270] on button "Done" at bounding box center [291, 267] width 47 height 24
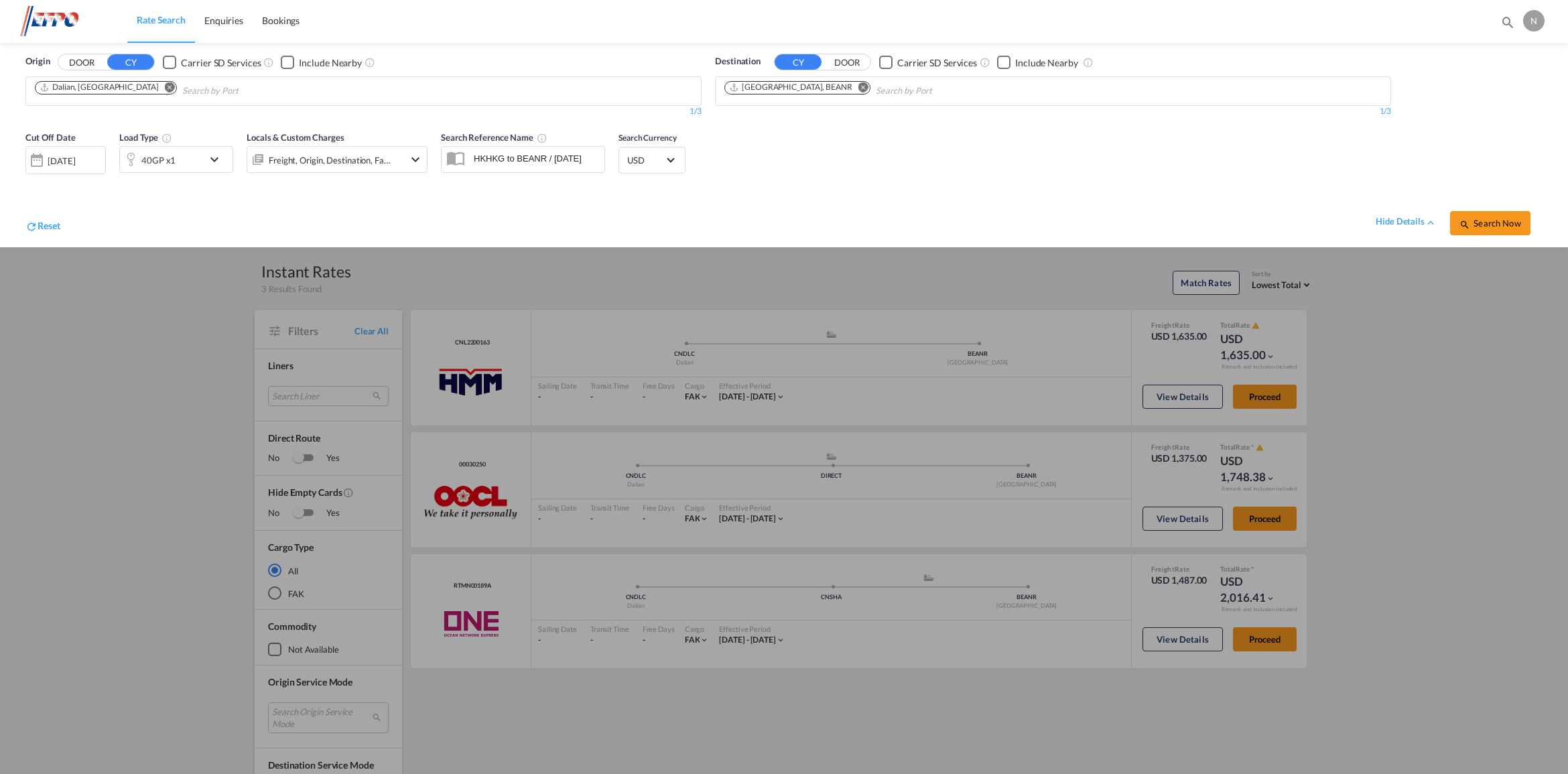
click at [165, 89] on md-icon "Remove" at bounding box center [170, 87] width 10 height 10
click at [141, 86] on body "Rate Search Enquiries Bookings Rate Search Enquiries Bookings" at bounding box center [784, 387] width 1568 height 774
type input "ningb"
click at [123, 111] on div "Ningb o China CNNGB" at bounding box center [138, 122] width 255 height 40
click at [1501, 218] on span "Search Now" at bounding box center [1489, 223] width 61 height 11
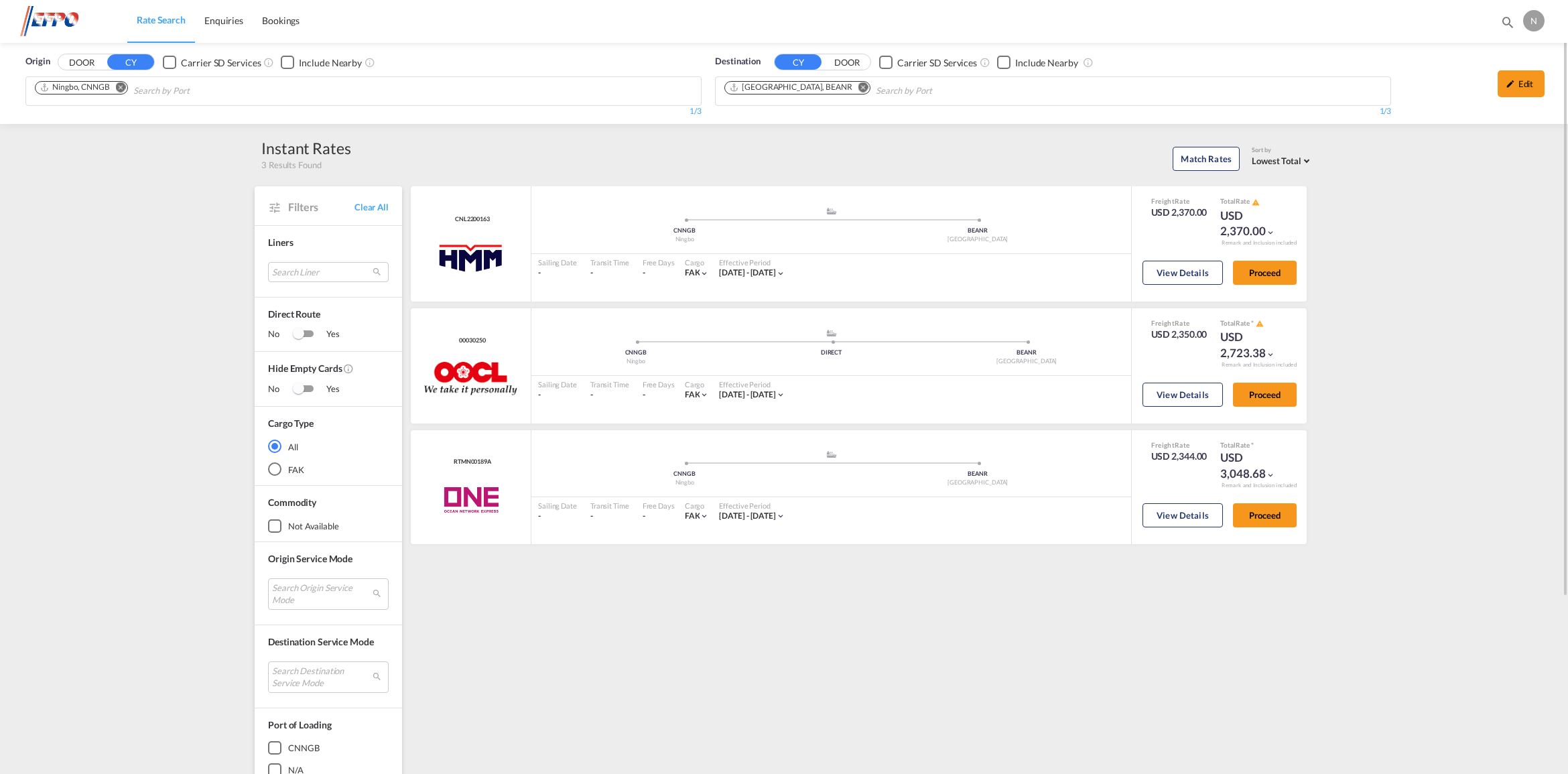
click at [118, 88] on md-icon "Remove" at bounding box center [120, 87] width 10 height 10
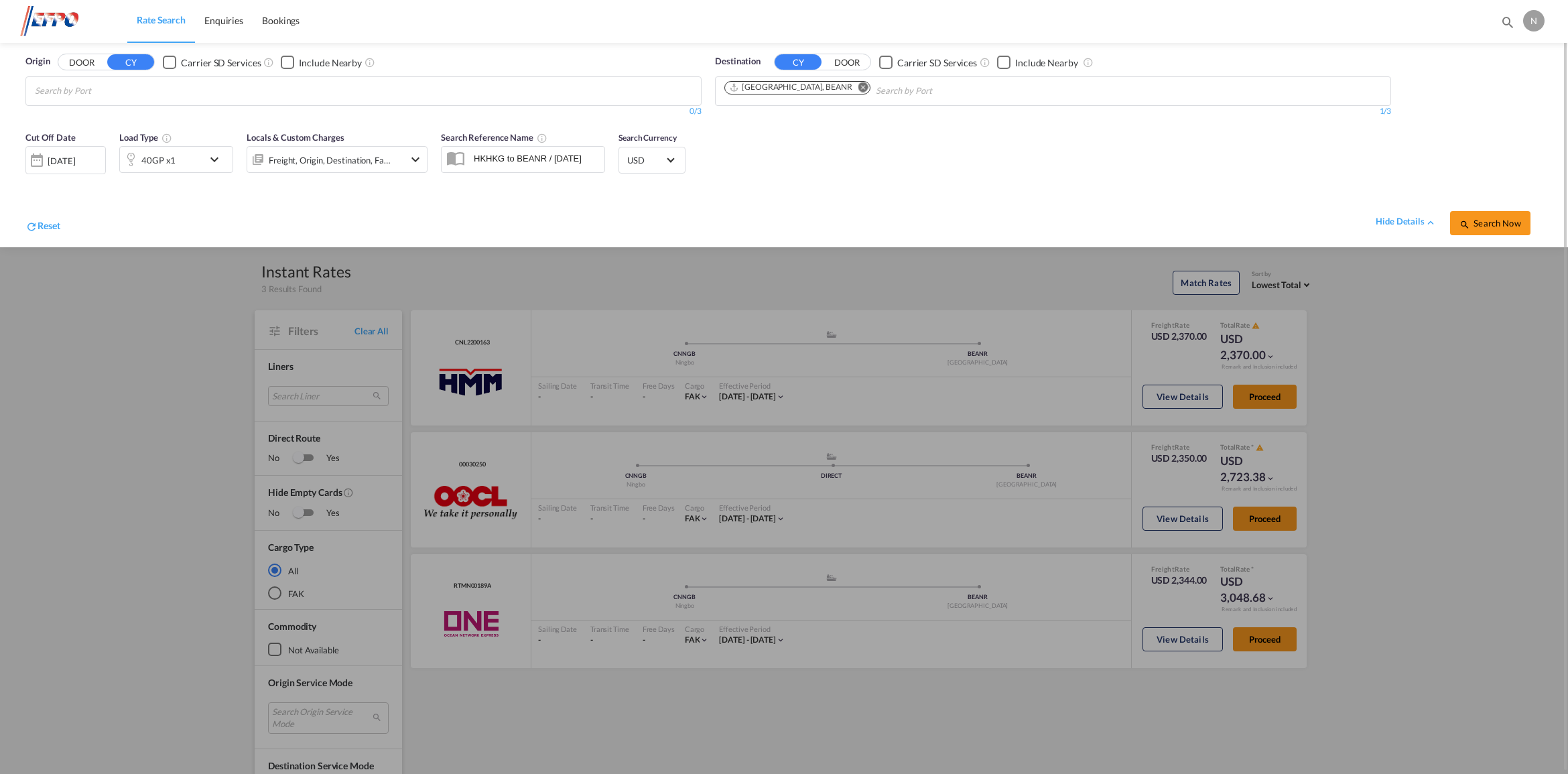
click at [118, 96] on body "Rate Search Enquiries Bookings Rate Search Enquiries Bookings" at bounding box center [784, 387] width 1568 height 774
type input "shangh"
click at [126, 113] on div "Shangh ai China CNSHA" at bounding box center [138, 122] width 255 height 40
click at [1498, 220] on span "Search Now" at bounding box center [1489, 223] width 61 height 11
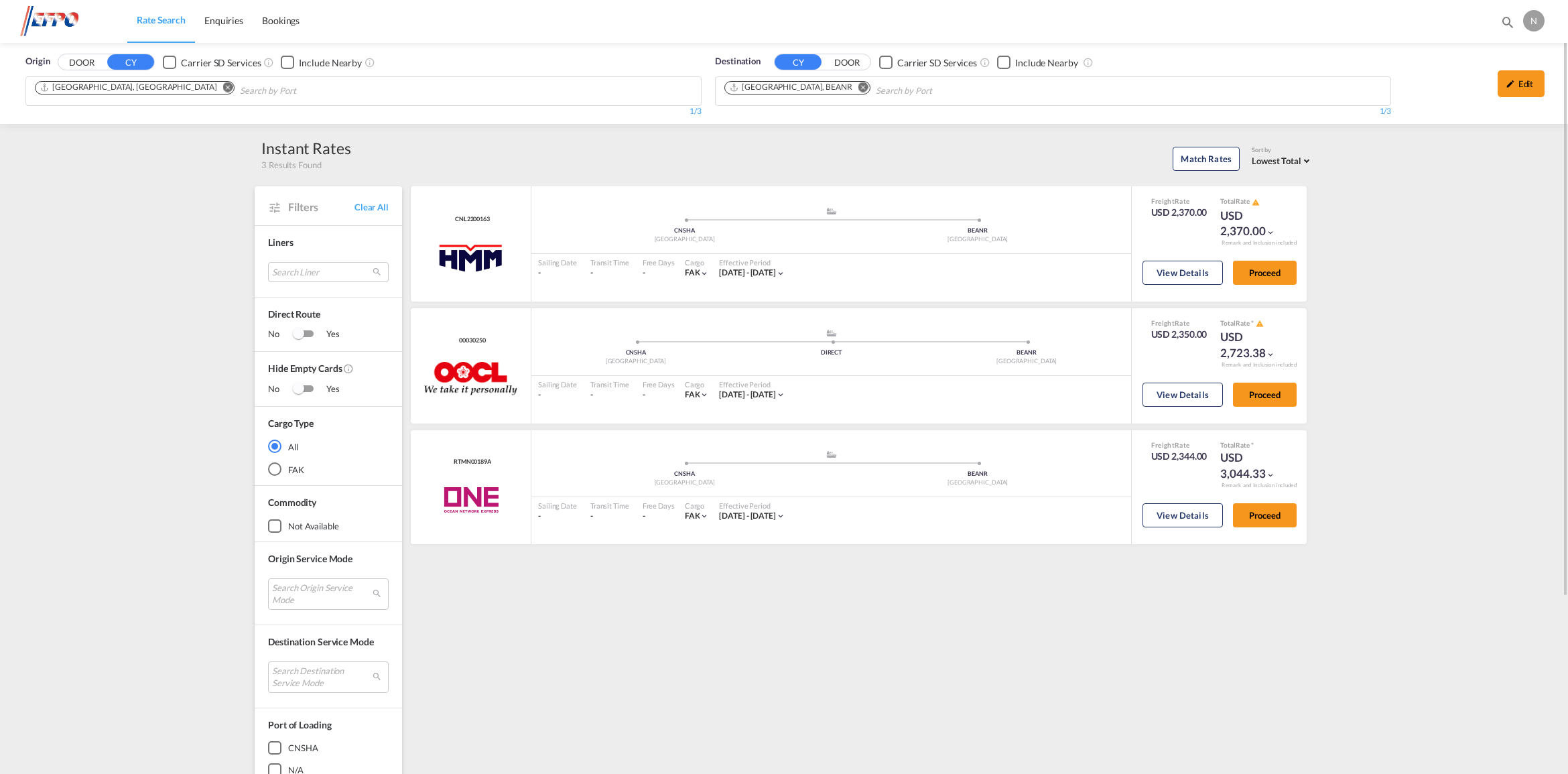
click at [223, 85] on md-icon "Remove" at bounding box center [227, 87] width 10 height 10
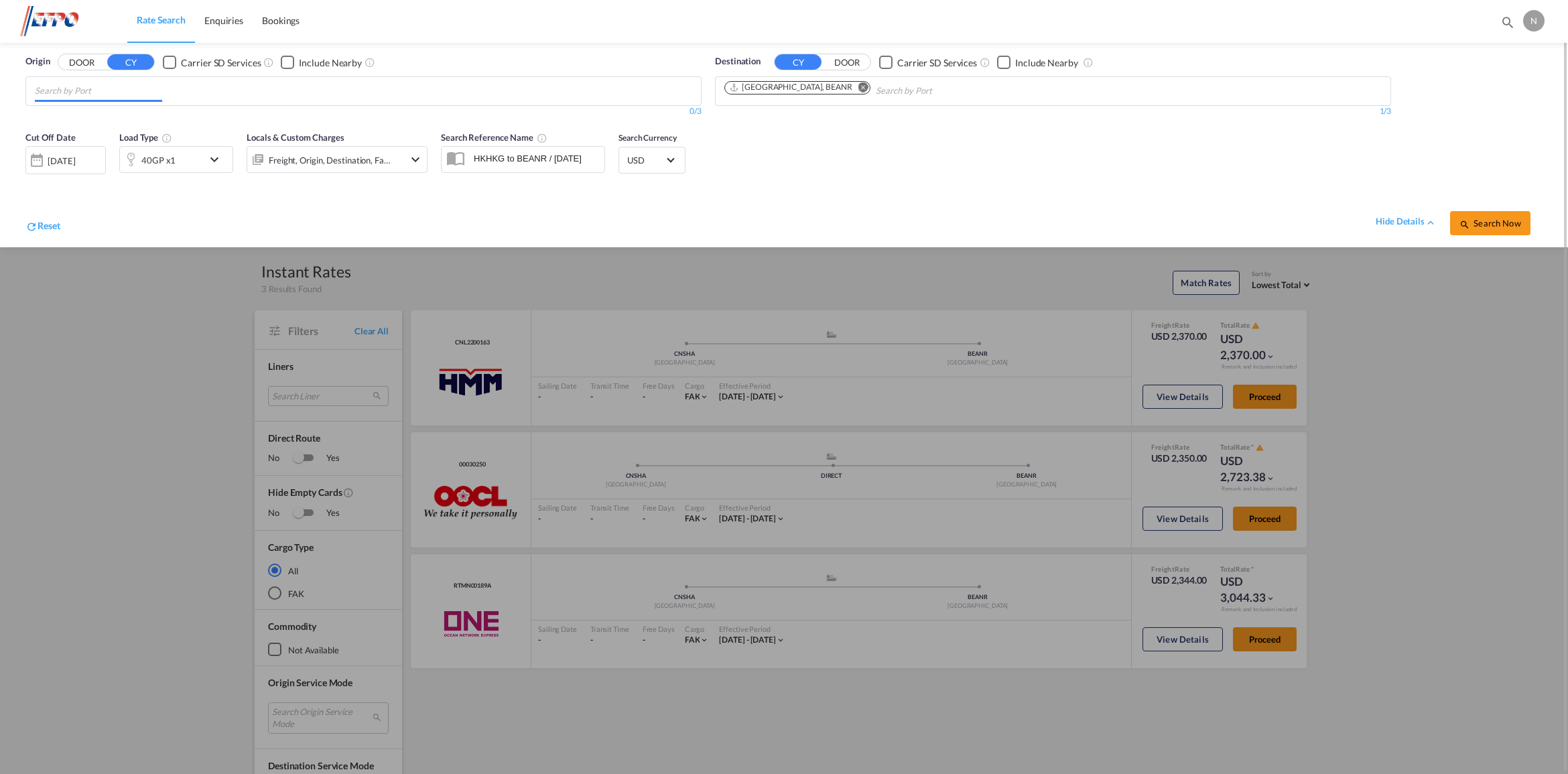
click at [131, 85] on input "Chips input." at bounding box center [98, 91] width 127 height 21
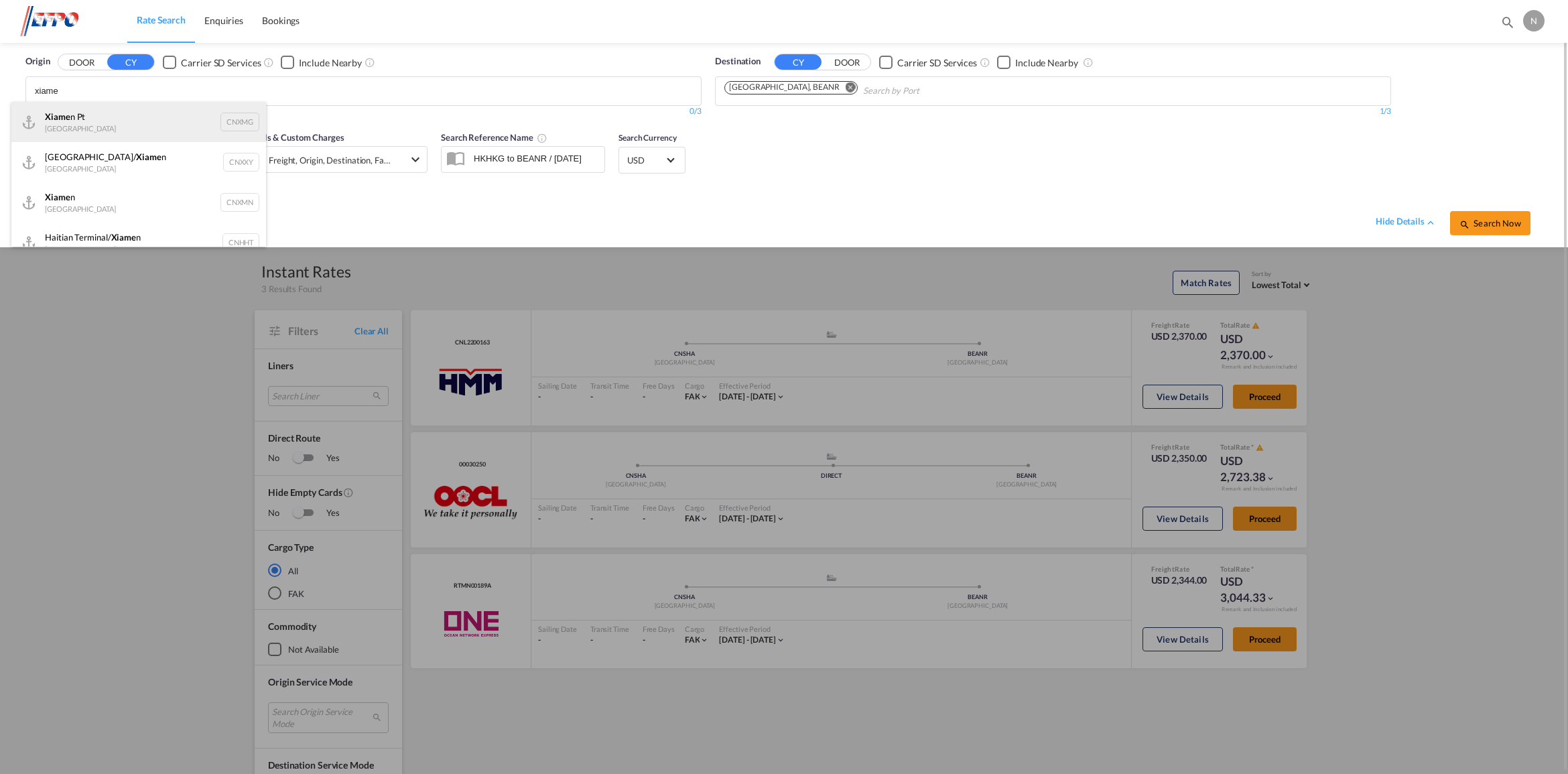
type input "xiame"
click at [151, 119] on div "Xiame n Pt China CNXMG" at bounding box center [138, 122] width 255 height 40
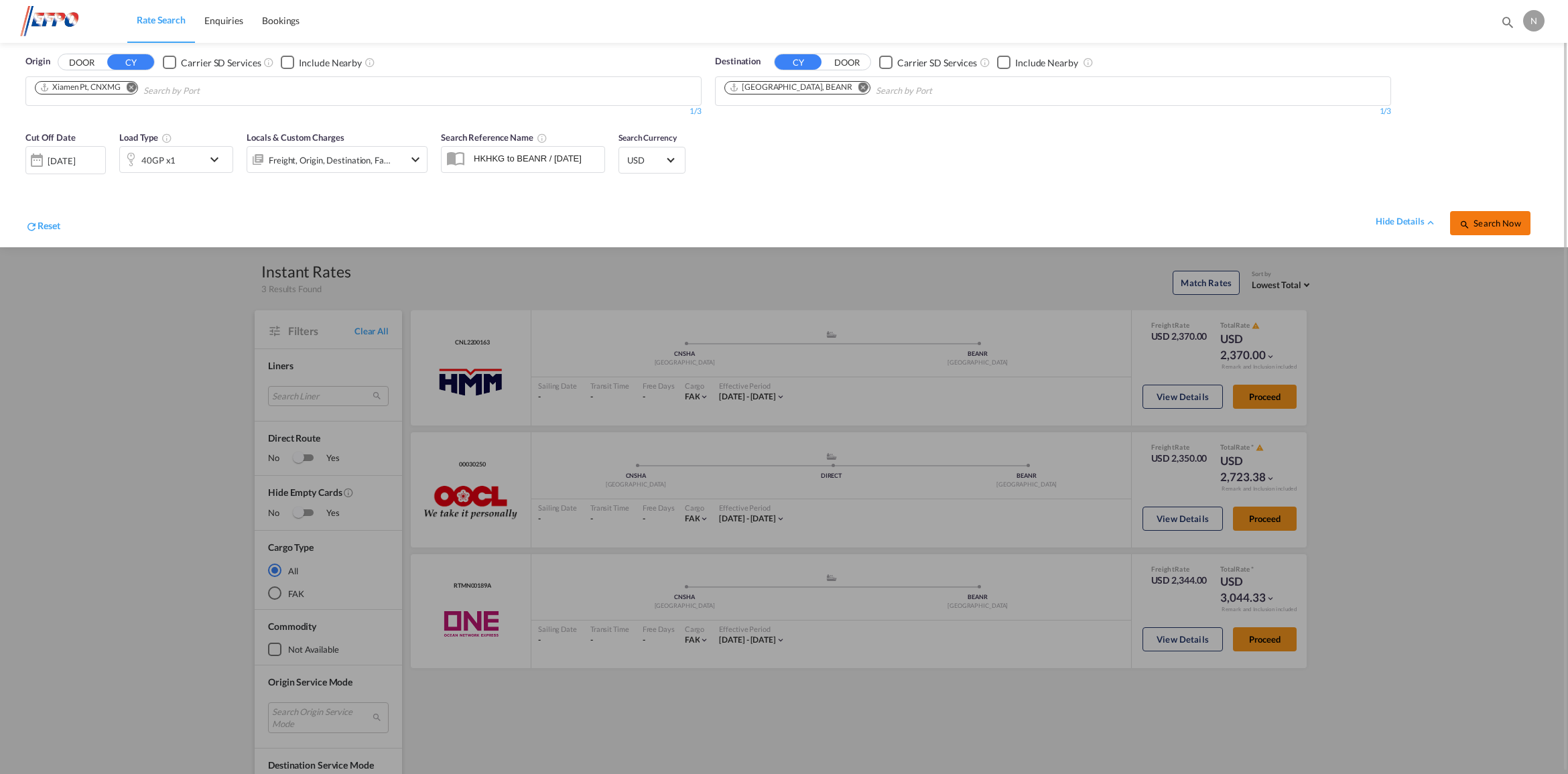
click at [1486, 221] on span "Search Now" at bounding box center [1489, 223] width 61 height 11
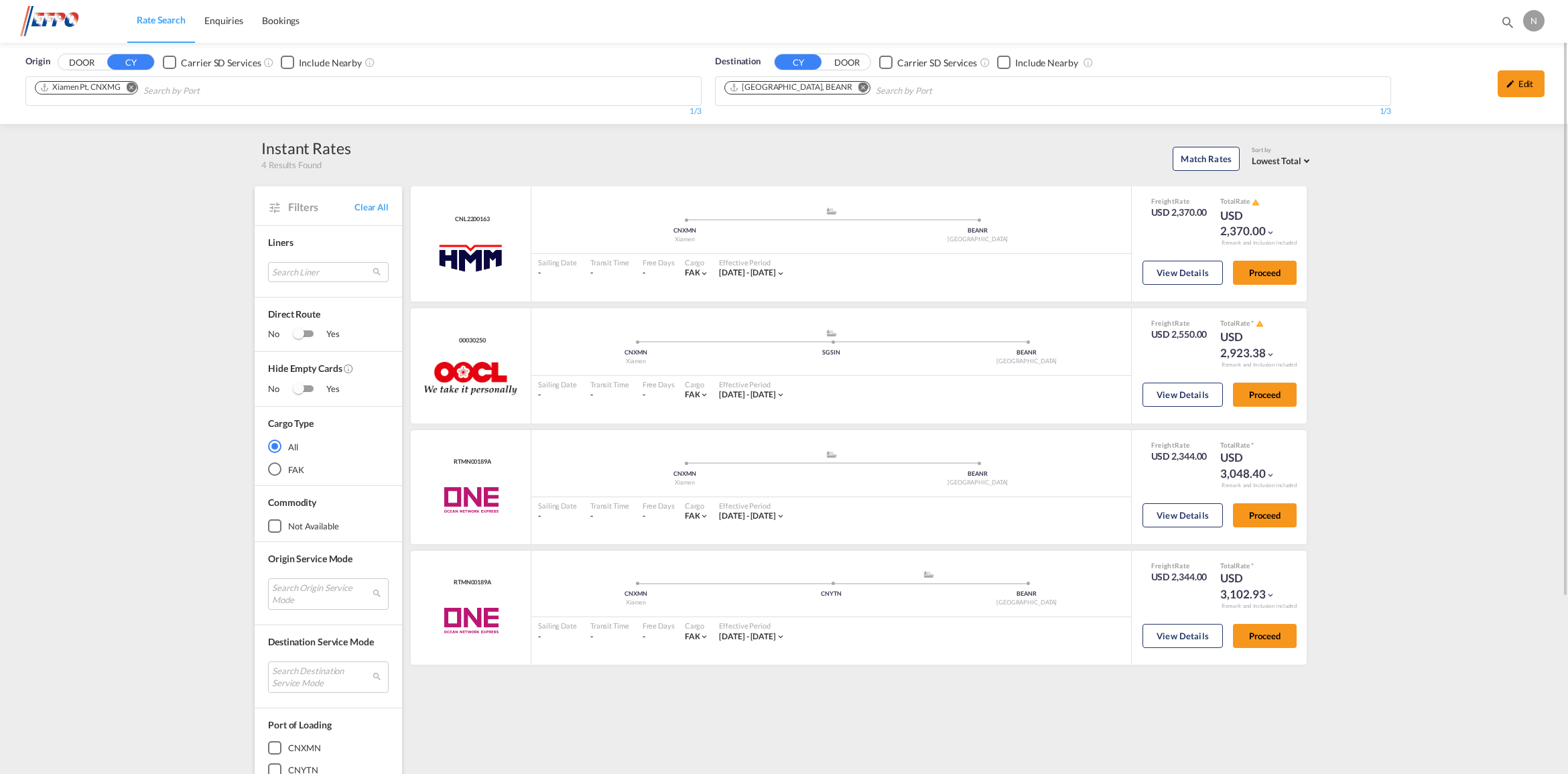
click at [129, 89] on md-icon "Remove" at bounding box center [131, 87] width 10 height 10
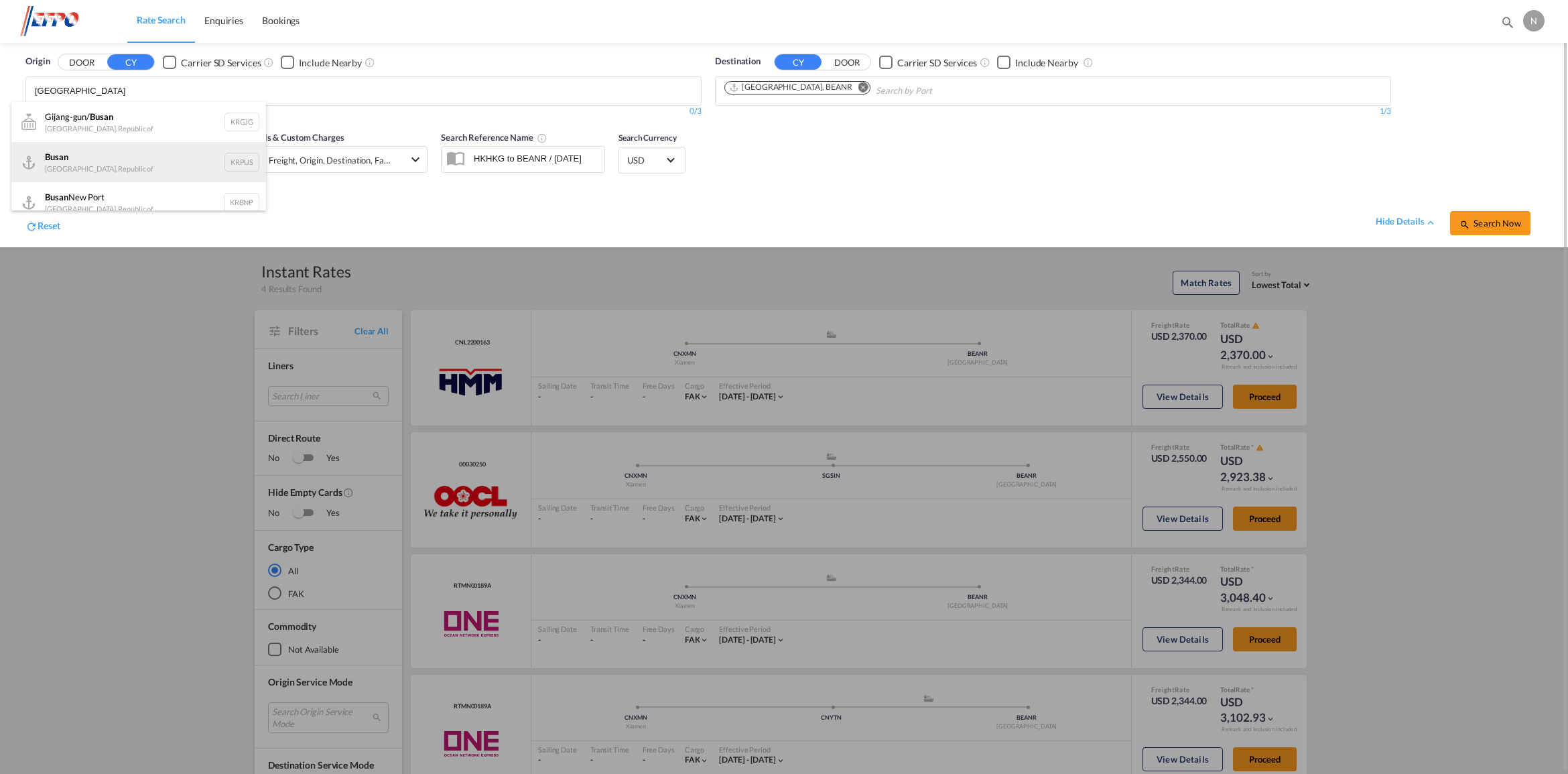
type input "[GEOGRAPHIC_DATA]"
click at [191, 154] on div "Busan Korea, Republic of KRPUS" at bounding box center [138, 162] width 255 height 40
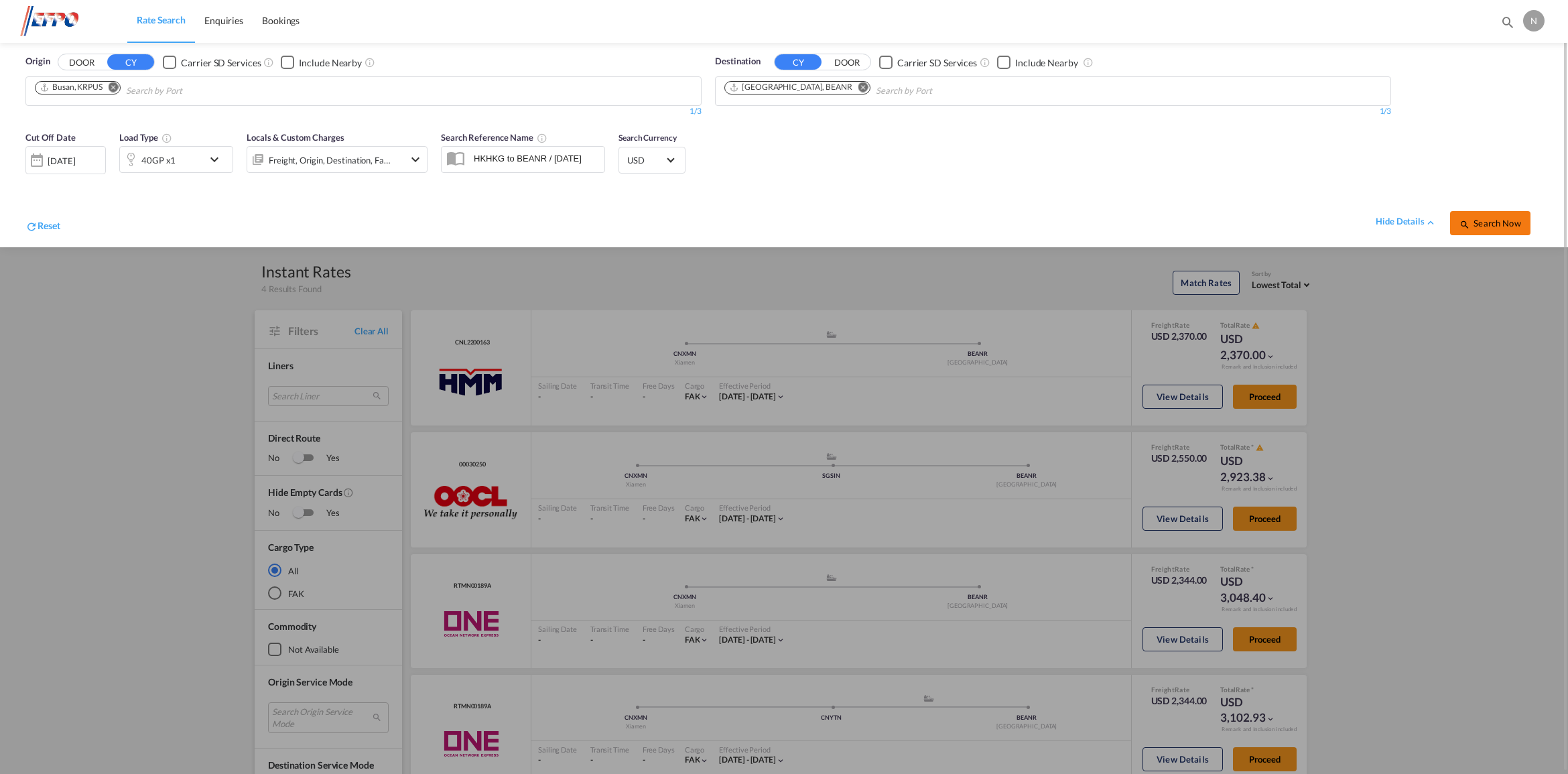
click at [1487, 222] on span "Search Now" at bounding box center [1489, 223] width 61 height 11
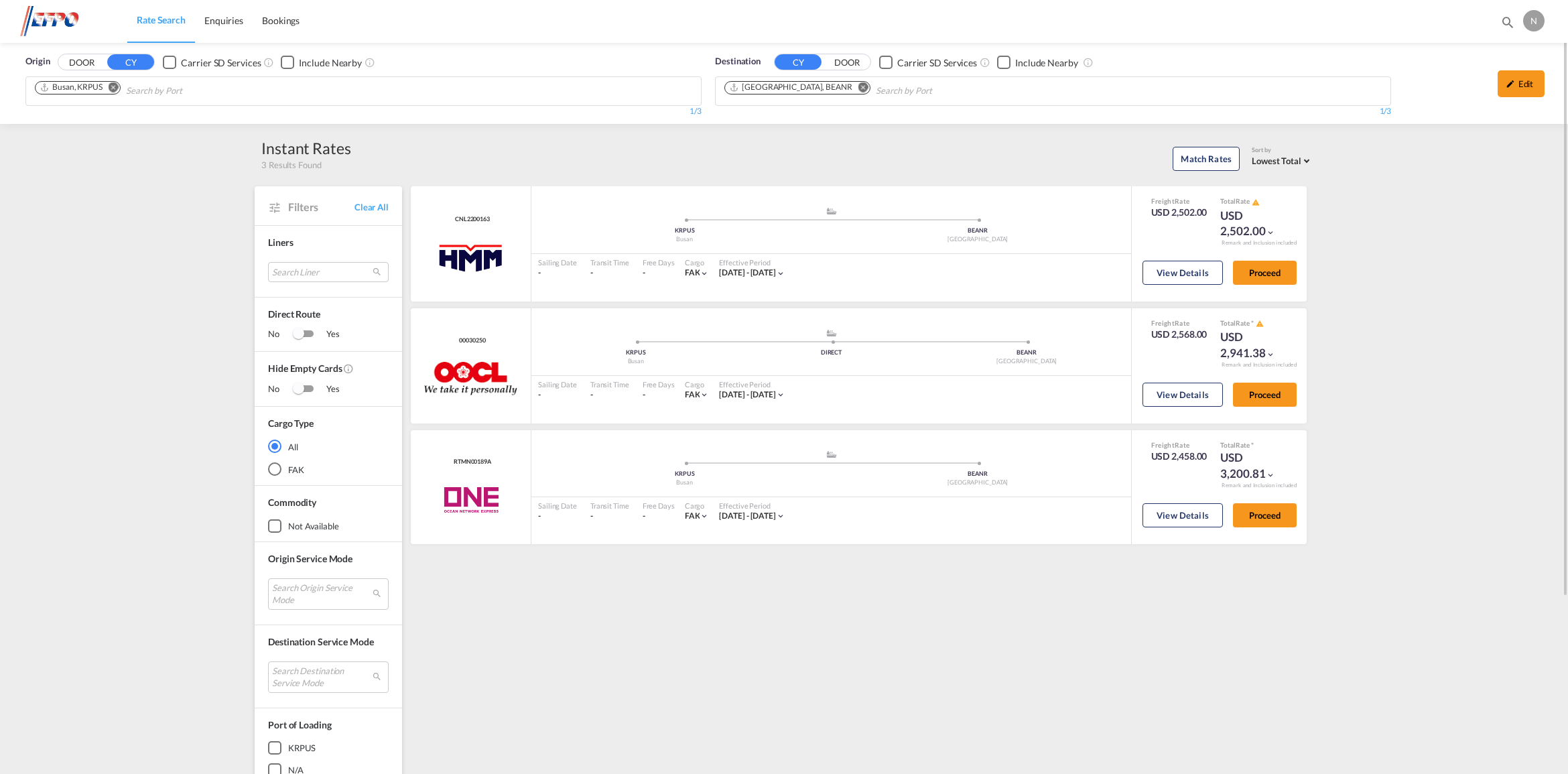
click at [111, 86] on md-icon "Remove" at bounding box center [113, 87] width 10 height 10
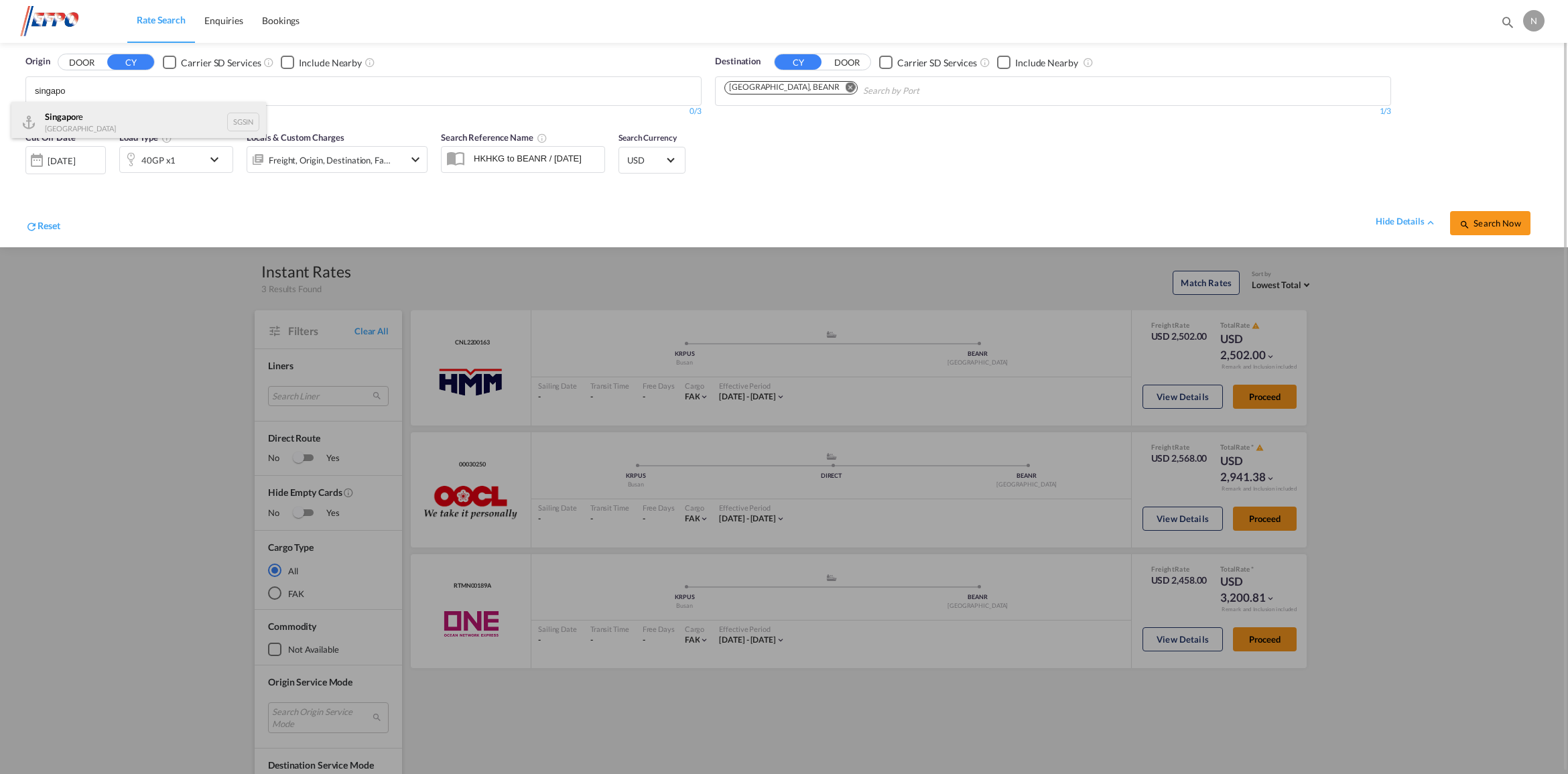
type input "singapo"
click at [112, 115] on div "Singapo re Singapore SGSIN" at bounding box center [138, 122] width 255 height 40
click at [1483, 228] on button "Search Now" at bounding box center [1490, 223] width 81 height 24
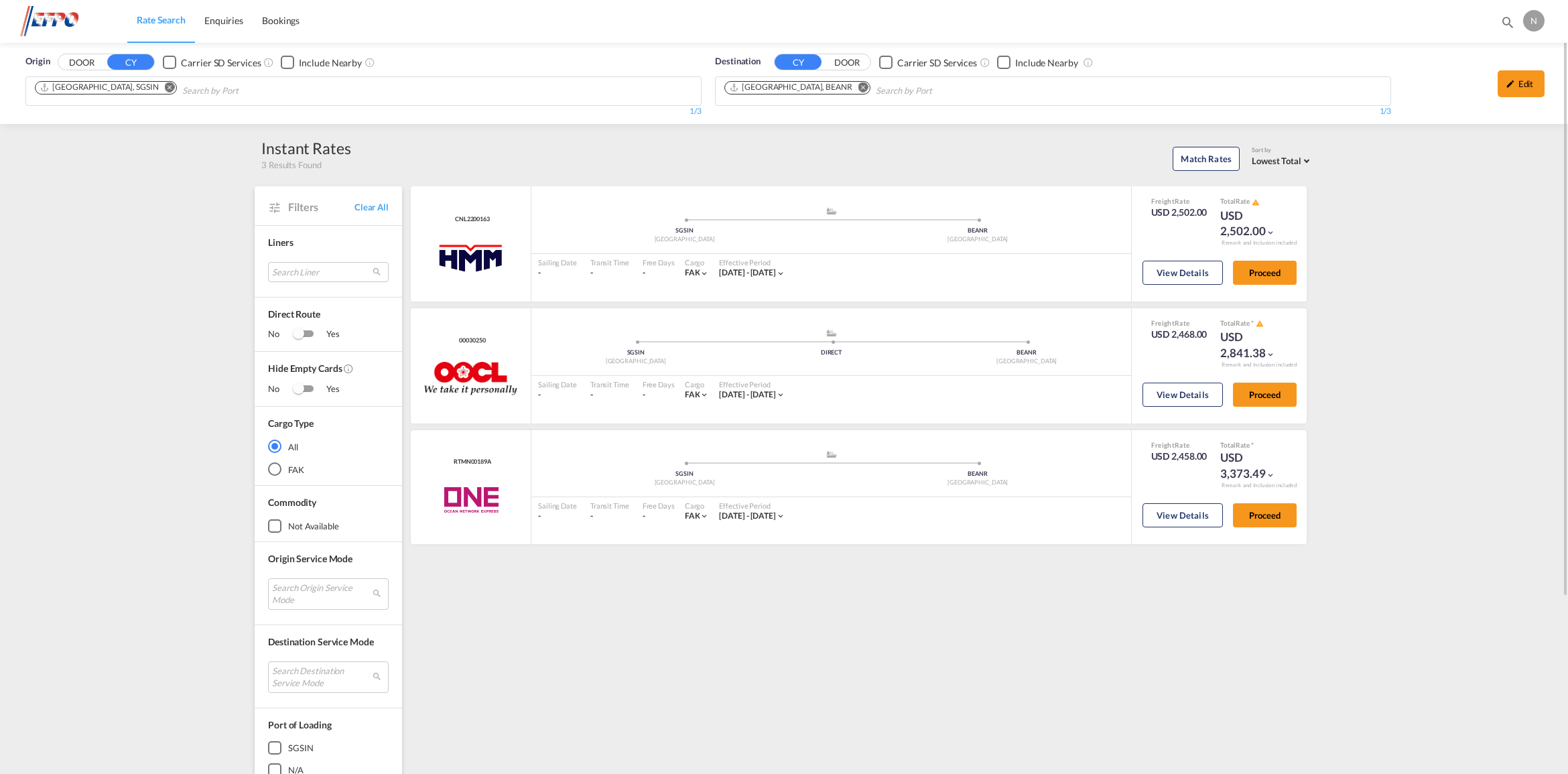
click at [199, 94] on div "Origin DOOR CY Carrier SD Services Include Nearby [GEOGRAPHIC_DATA], [GEOGRAPHI…" at bounding box center [784, 83] width 1568 height 81
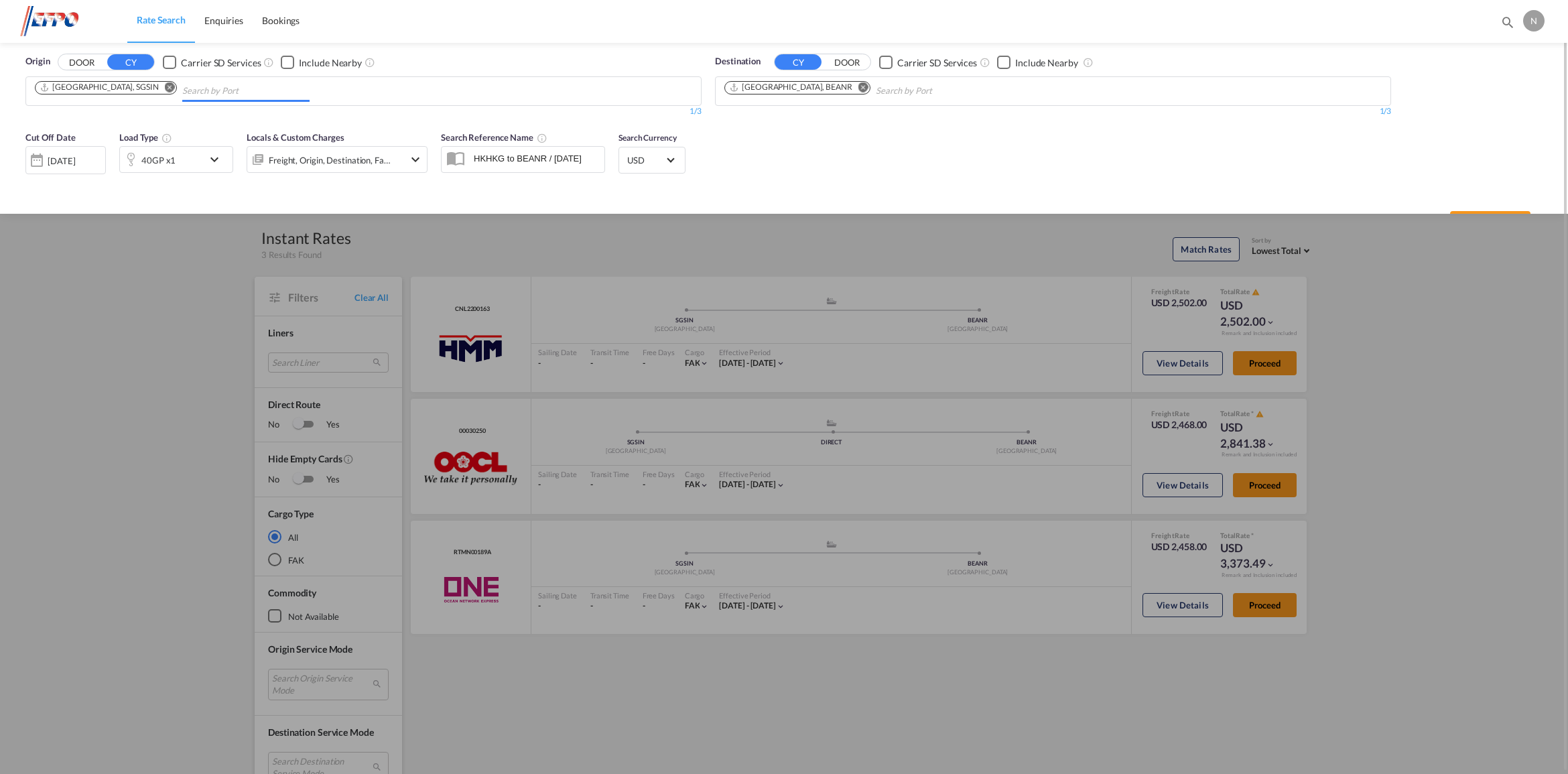
click at [165, 82] on md-icon "Remove" at bounding box center [170, 87] width 10 height 10
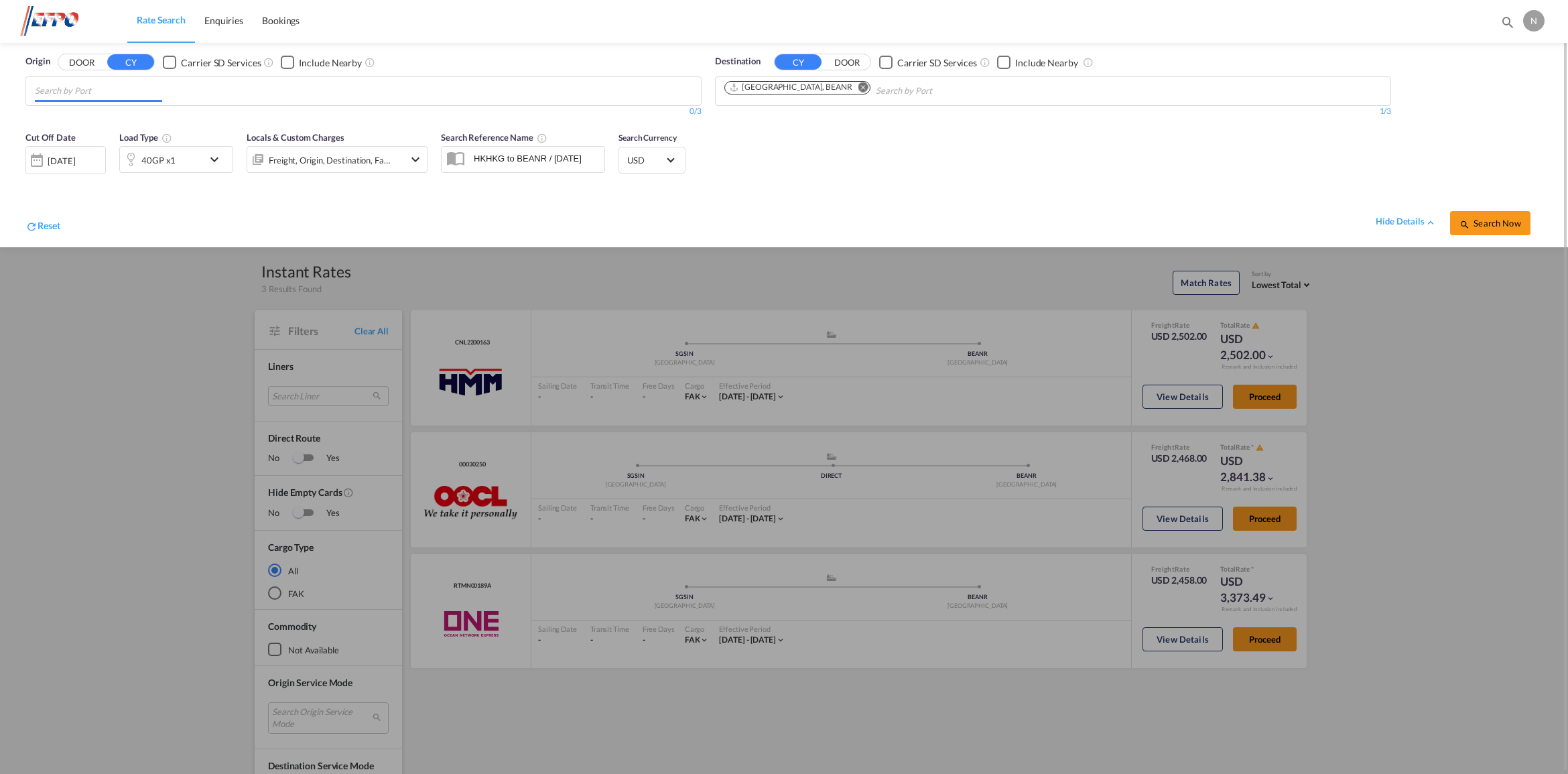
click at [128, 91] on input "Chips input." at bounding box center [98, 91] width 127 height 21
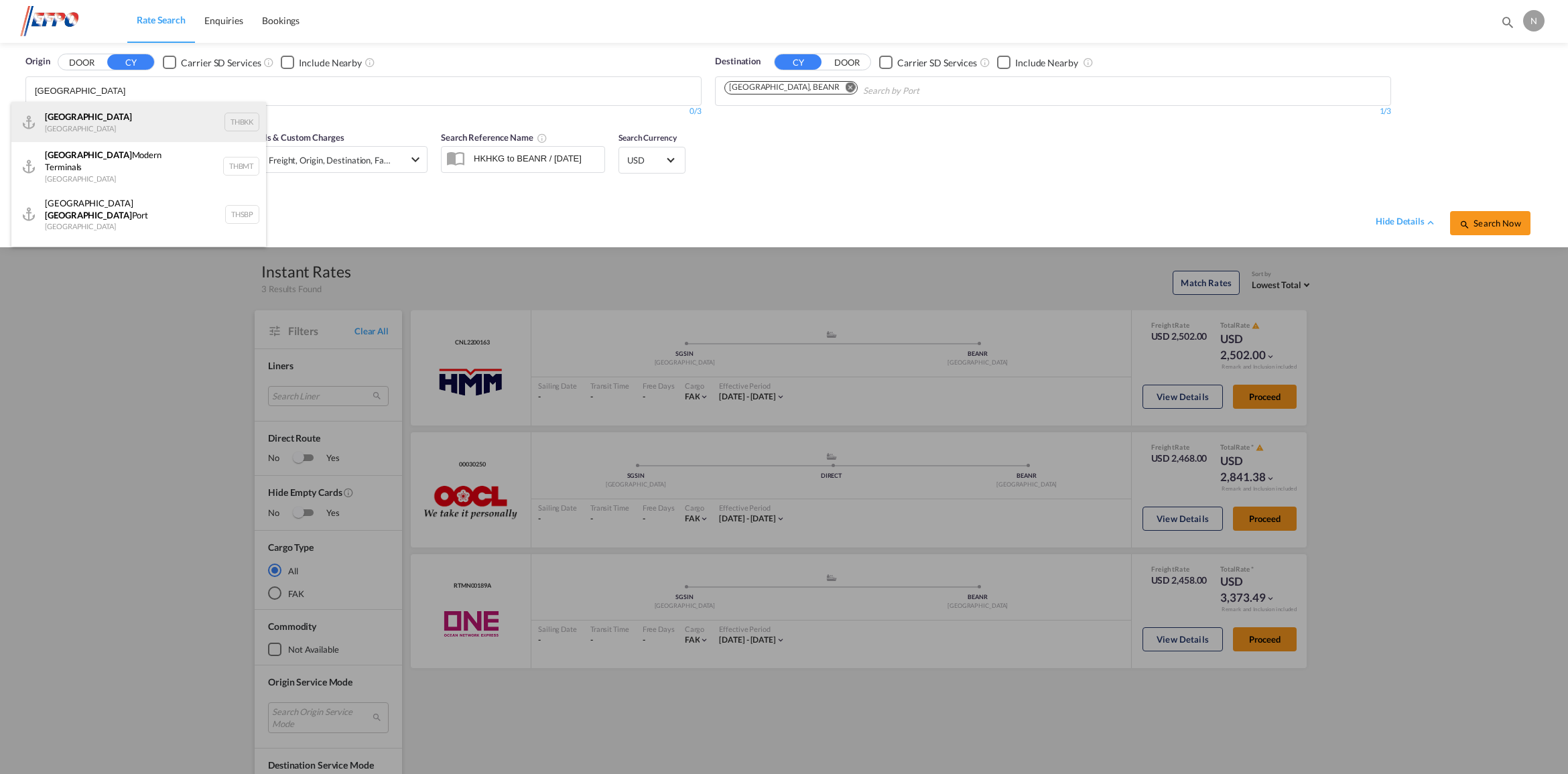
type input "[GEOGRAPHIC_DATA]"
click at [112, 121] on div "[GEOGRAPHIC_DATA] [GEOGRAPHIC_DATA] THBKK" at bounding box center [138, 122] width 255 height 40
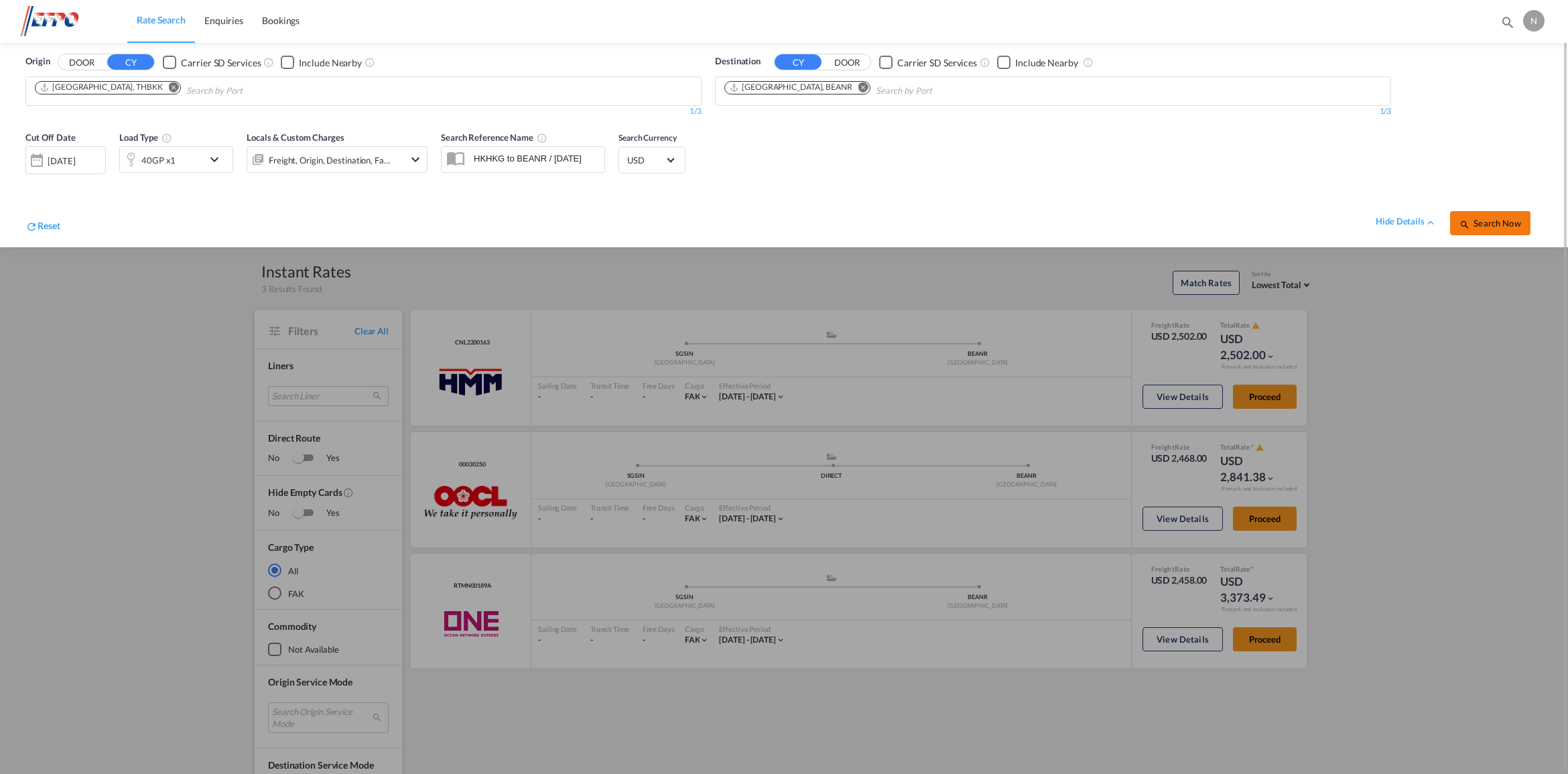
click at [1485, 224] on span "Search Now" at bounding box center [1489, 223] width 61 height 11
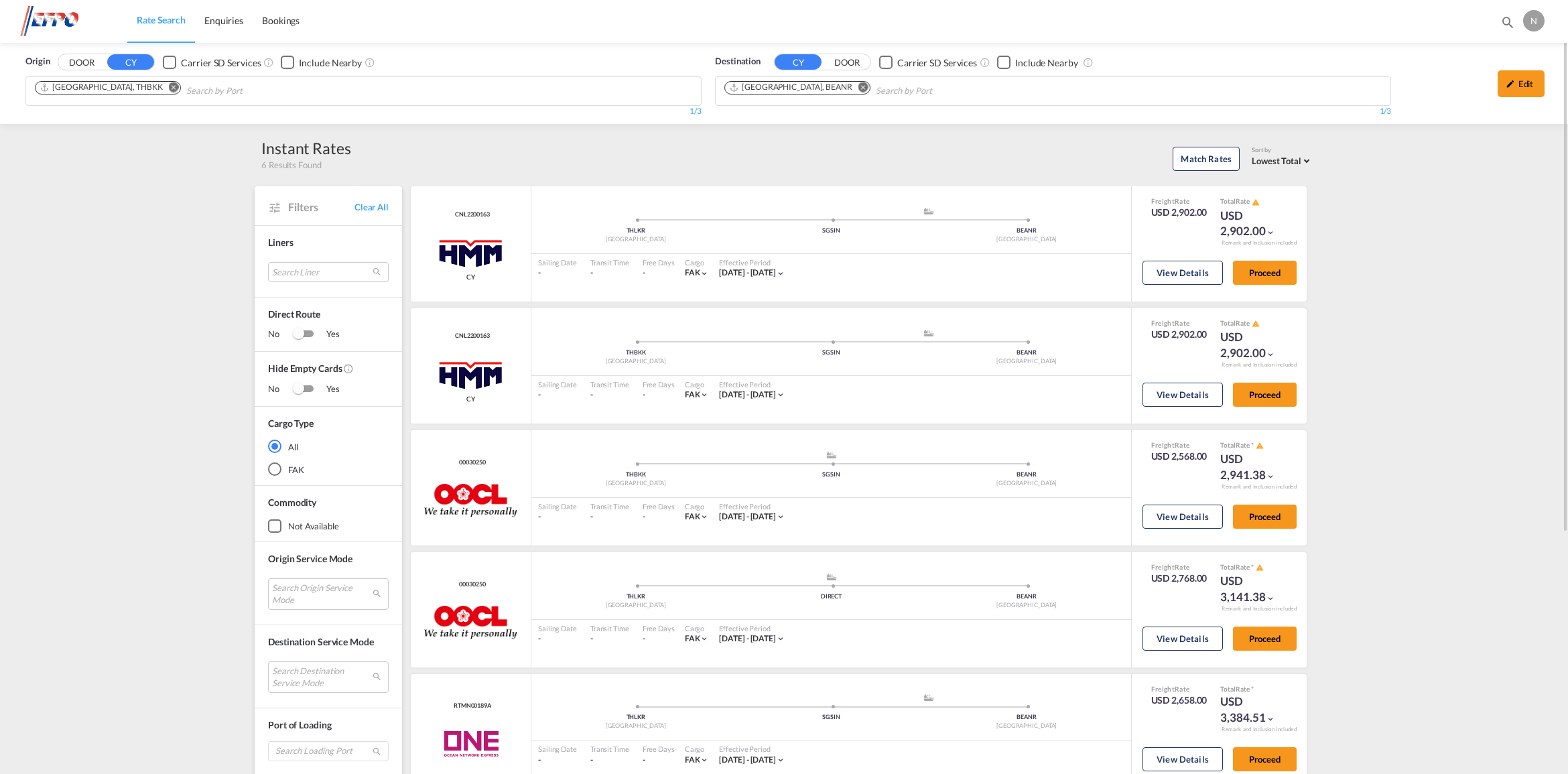
click at [169, 86] on md-icon "Remove" at bounding box center [173, 87] width 10 height 10
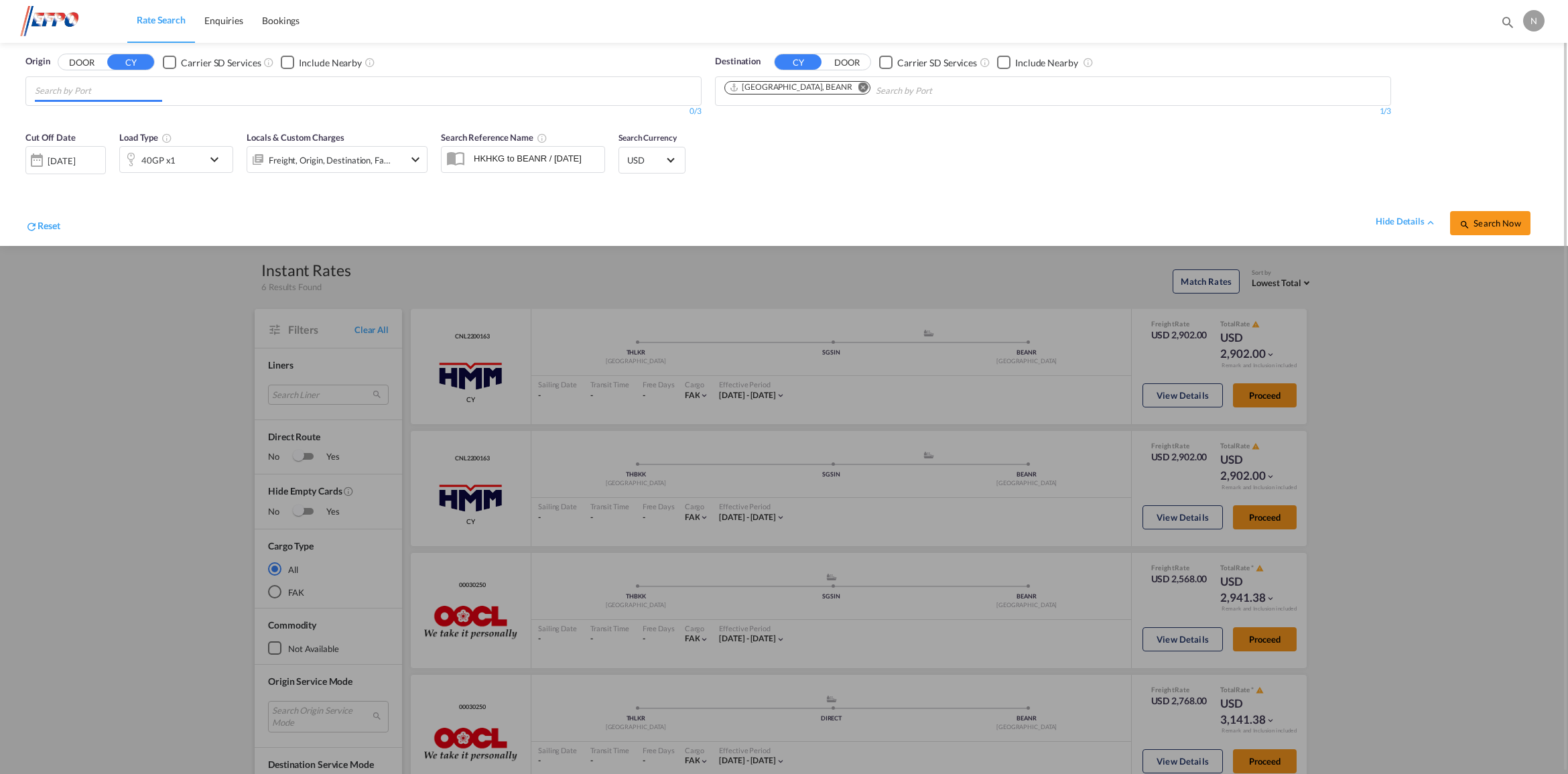
click at [127, 86] on input "Chips input." at bounding box center [98, 91] width 127 height 21
type input "vung"
click at [138, 115] on div "Vung Tau Viet Nam VNVUT" at bounding box center [138, 122] width 255 height 40
click at [1483, 220] on span "Search Now" at bounding box center [1489, 223] width 61 height 11
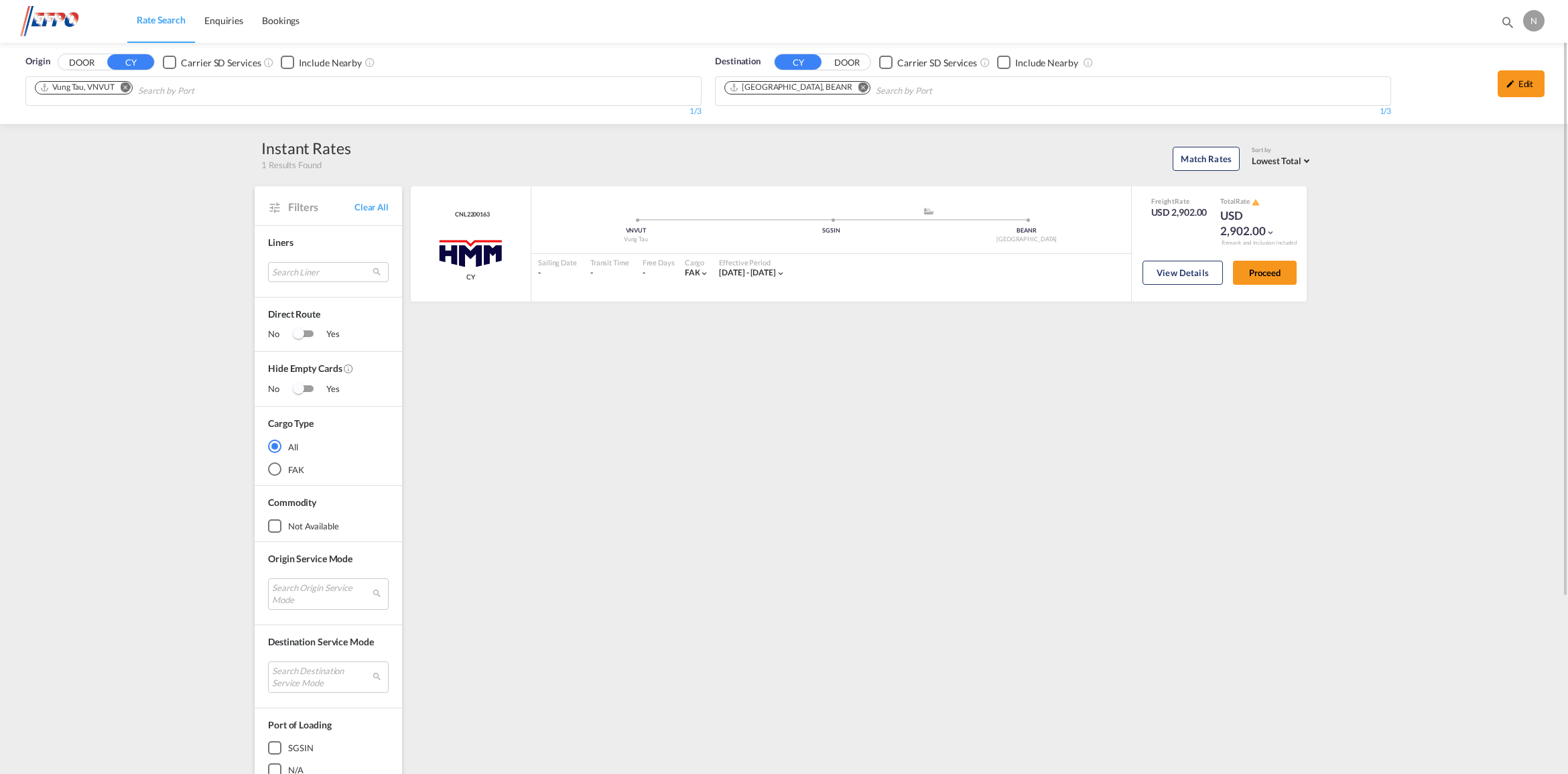
click at [180, 103] on div "Origin DOOR CY Carrier SD Services Include Nearby Vung Tau, VNVUT 1/3 1/ Destin…" at bounding box center [784, 83] width 1568 height 81
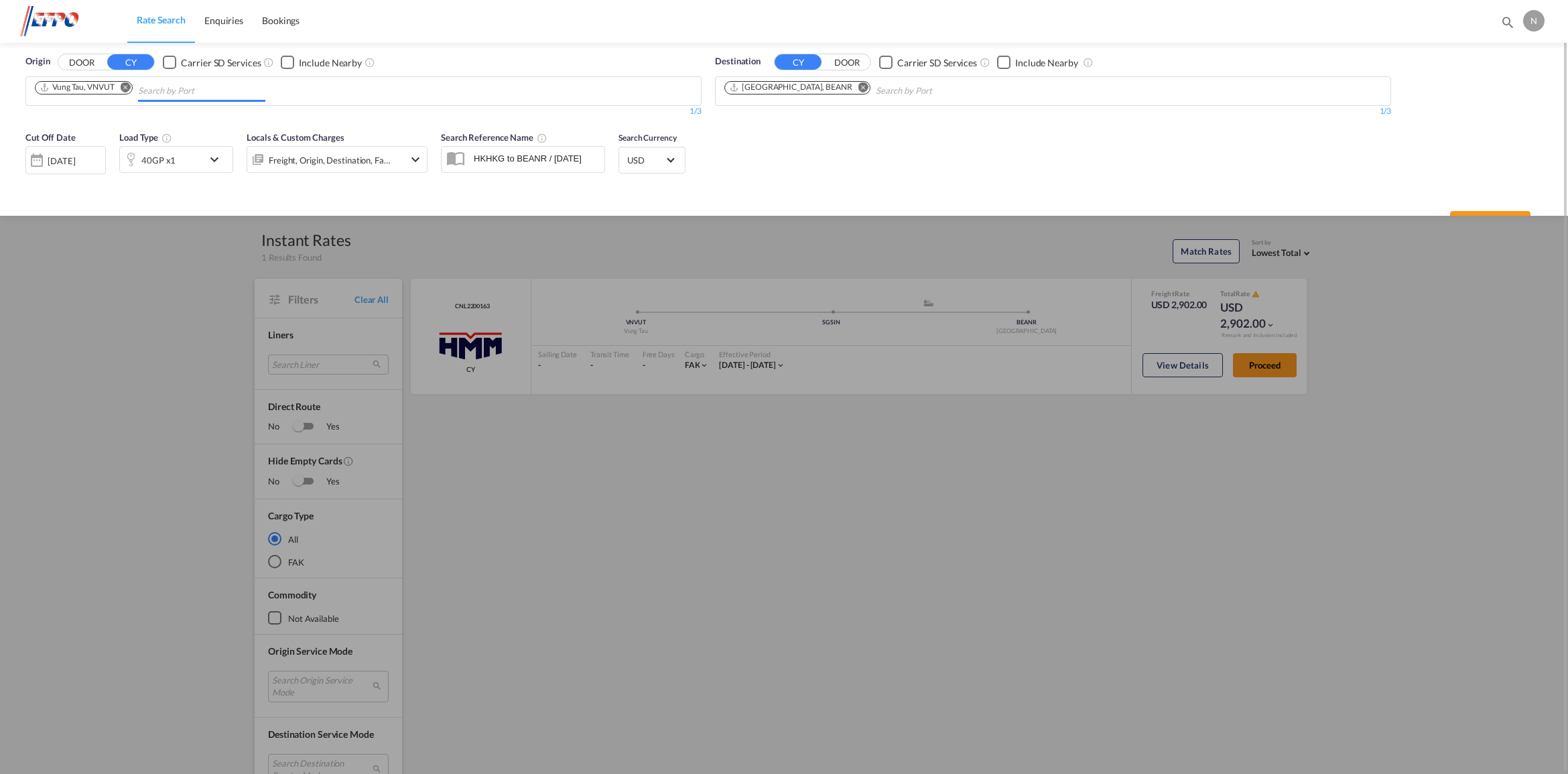
click at [127, 82] on md-icon "Remove" at bounding box center [126, 87] width 10 height 10
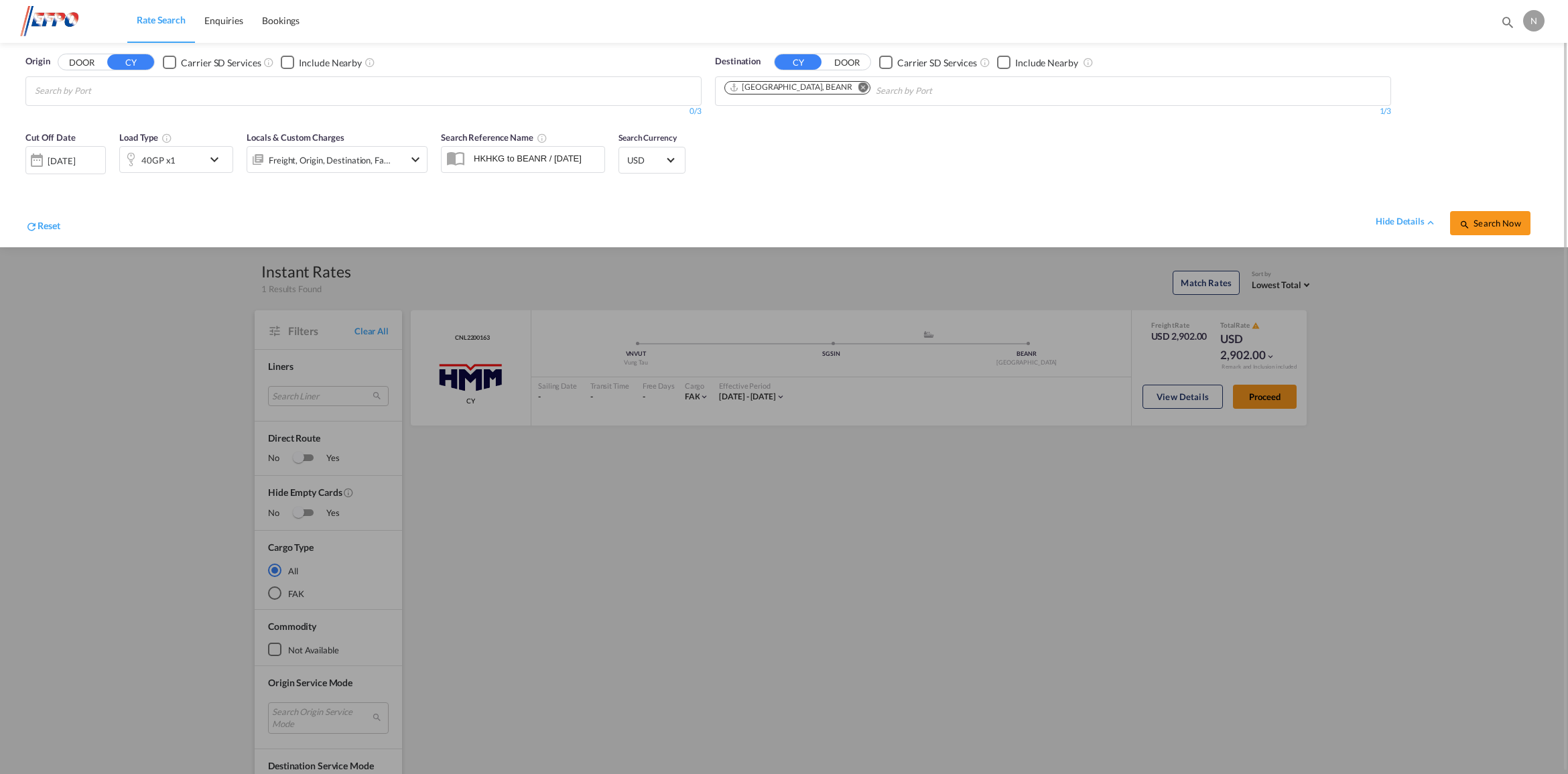
scroll to position [1, 0]
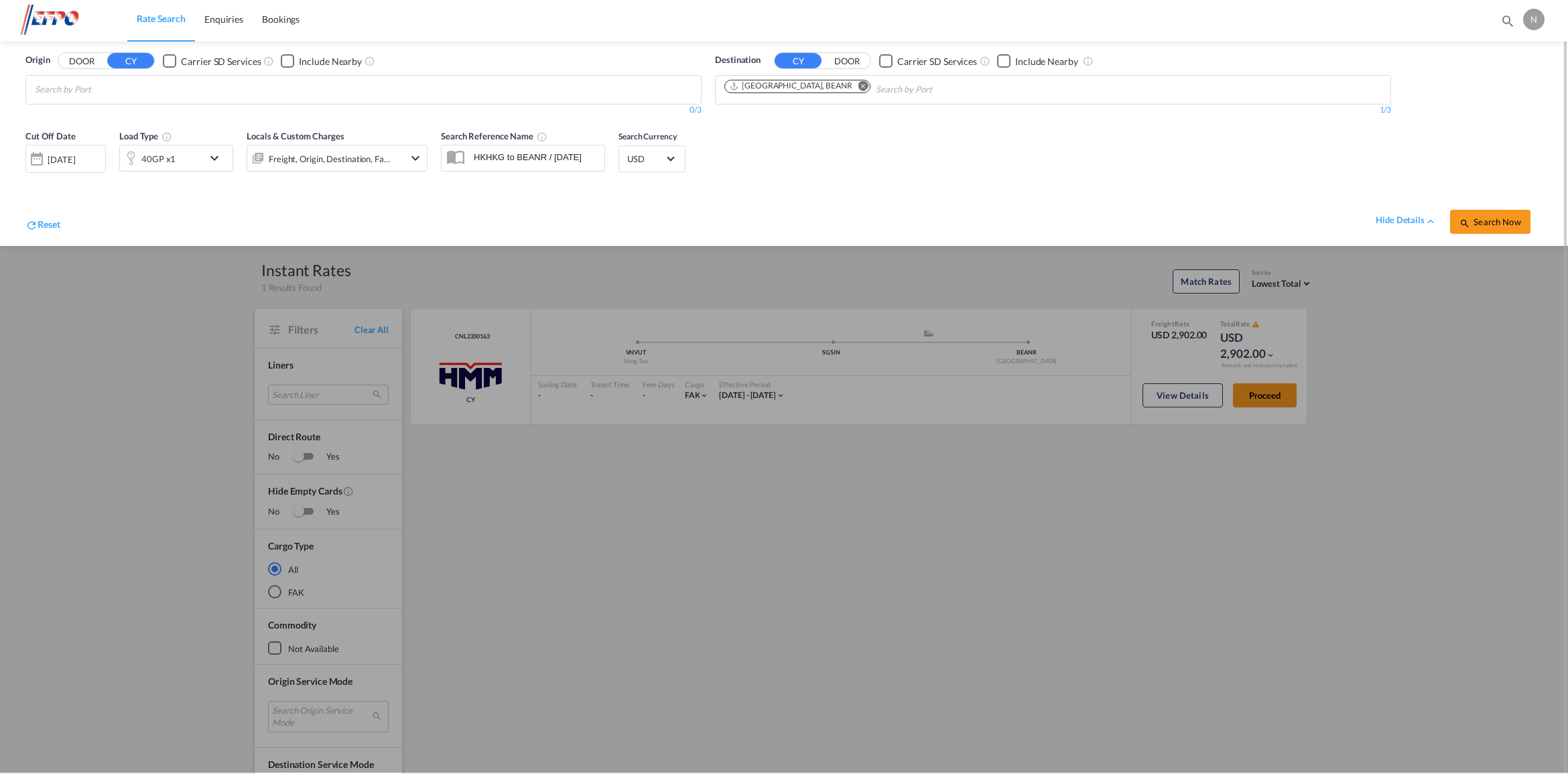
click at [126, 89] on body "Rate Search Enquiries Bookings Rate Search Enquiries Bookings" at bounding box center [784, 387] width 1568 height 774
type input "ho ch"
click at [139, 113] on div "Ho Ch i [GEOGRAPHIC_DATA] ([GEOGRAPHIC_DATA]) Viet Nam VNSGN" at bounding box center [138, 125] width 255 height 49
click at [1501, 220] on span "Search Now" at bounding box center [1489, 222] width 61 height 11
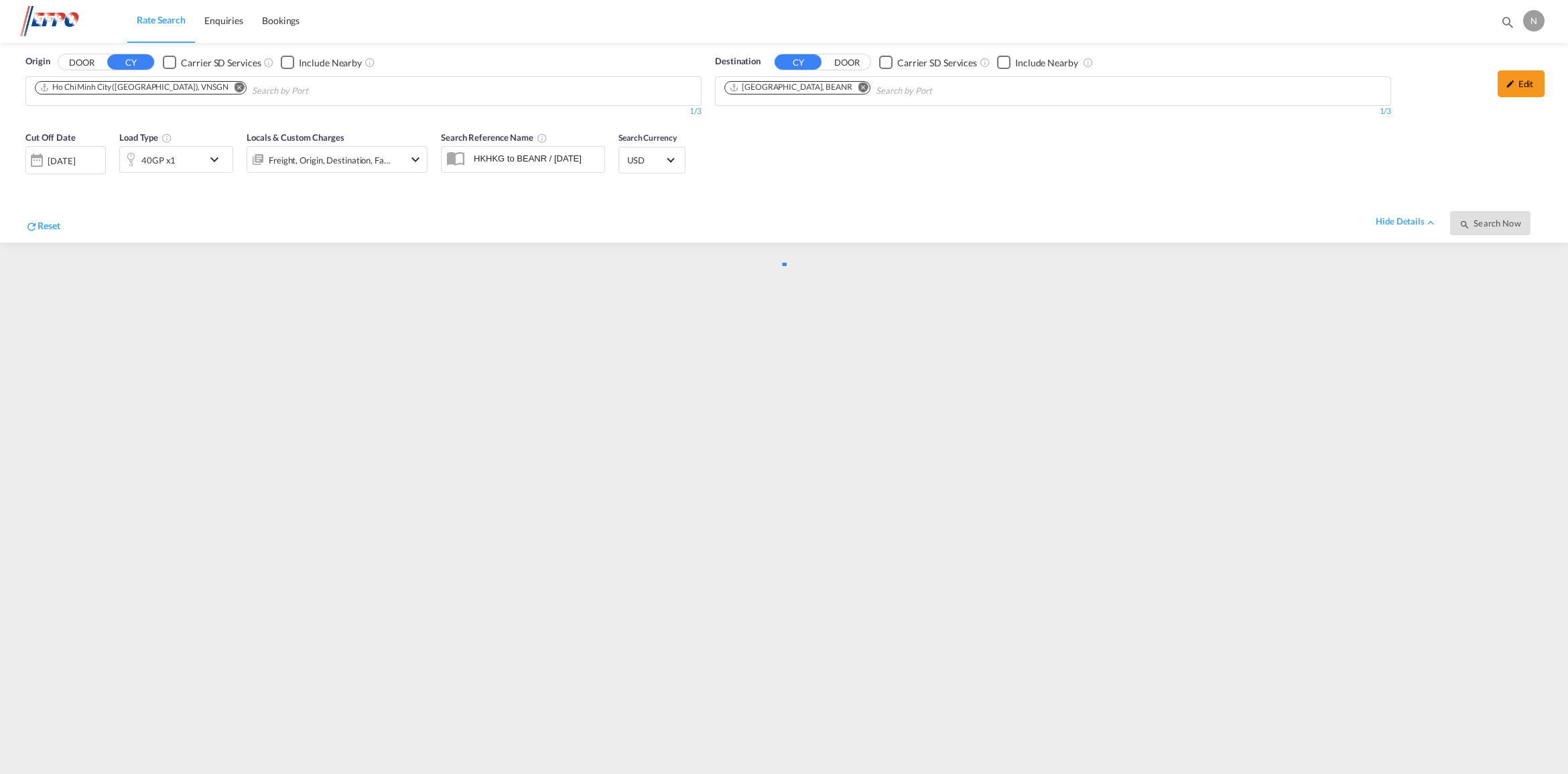
scroll to position [0, 0]
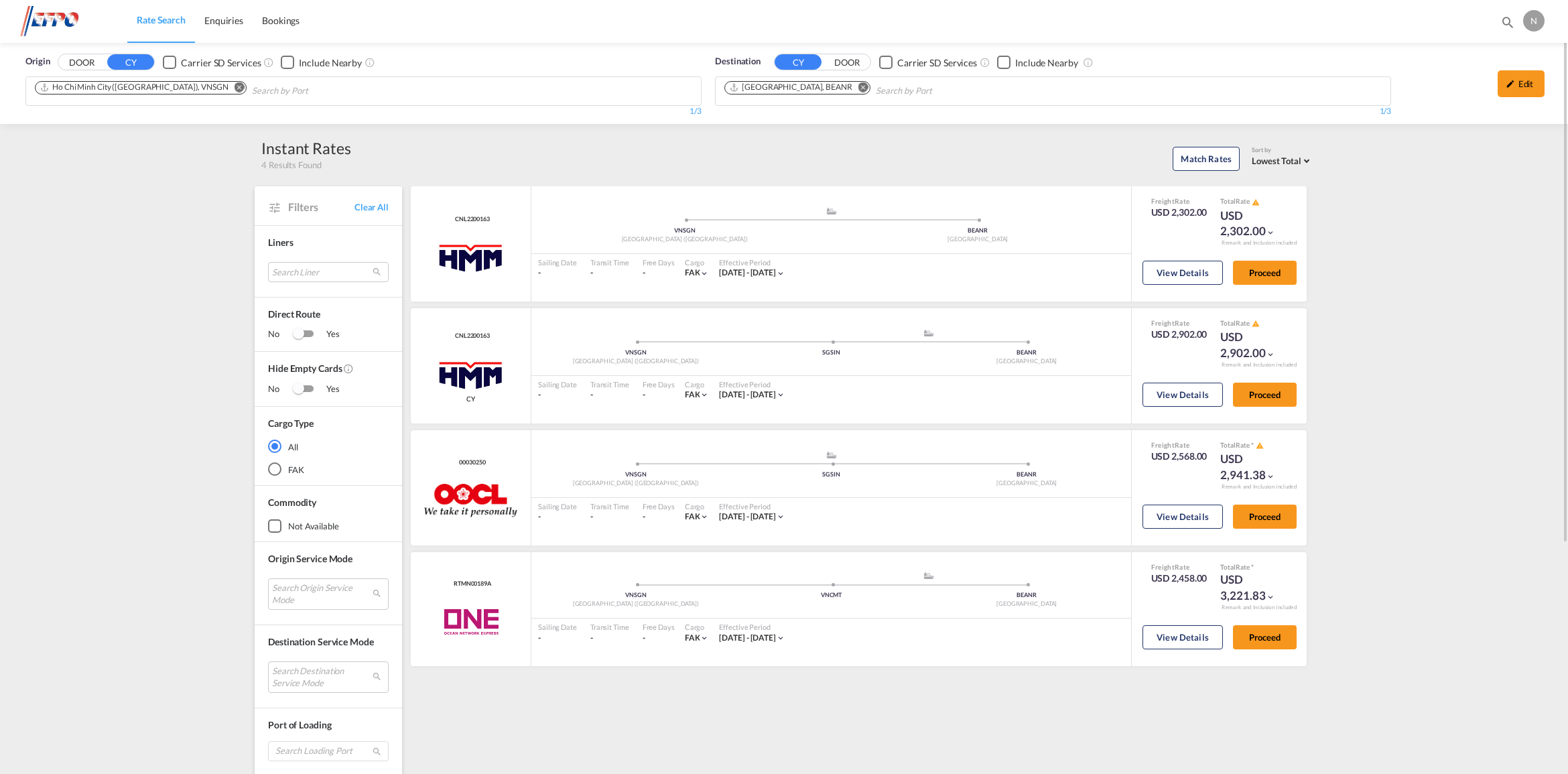
click at [191, 88] on md-chip "Ho Chi Minh City ([GEOGRAPHIC_DATA]), VNSGN" at bounding box center [140, 87] width 212 height 14
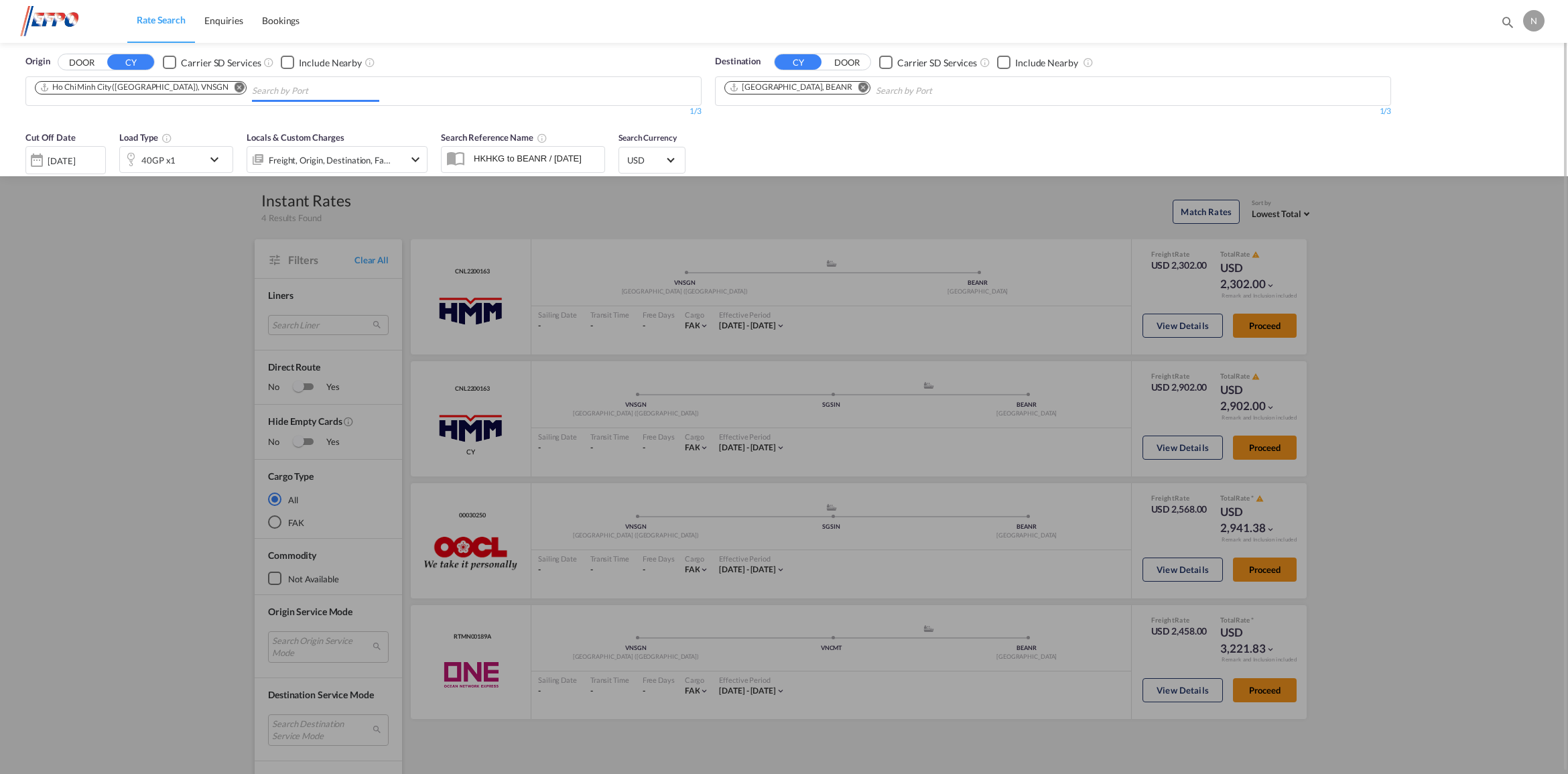
click at [235, 85] on md-icon "Remove" at bounding box center [239, 87] width 10 height 10
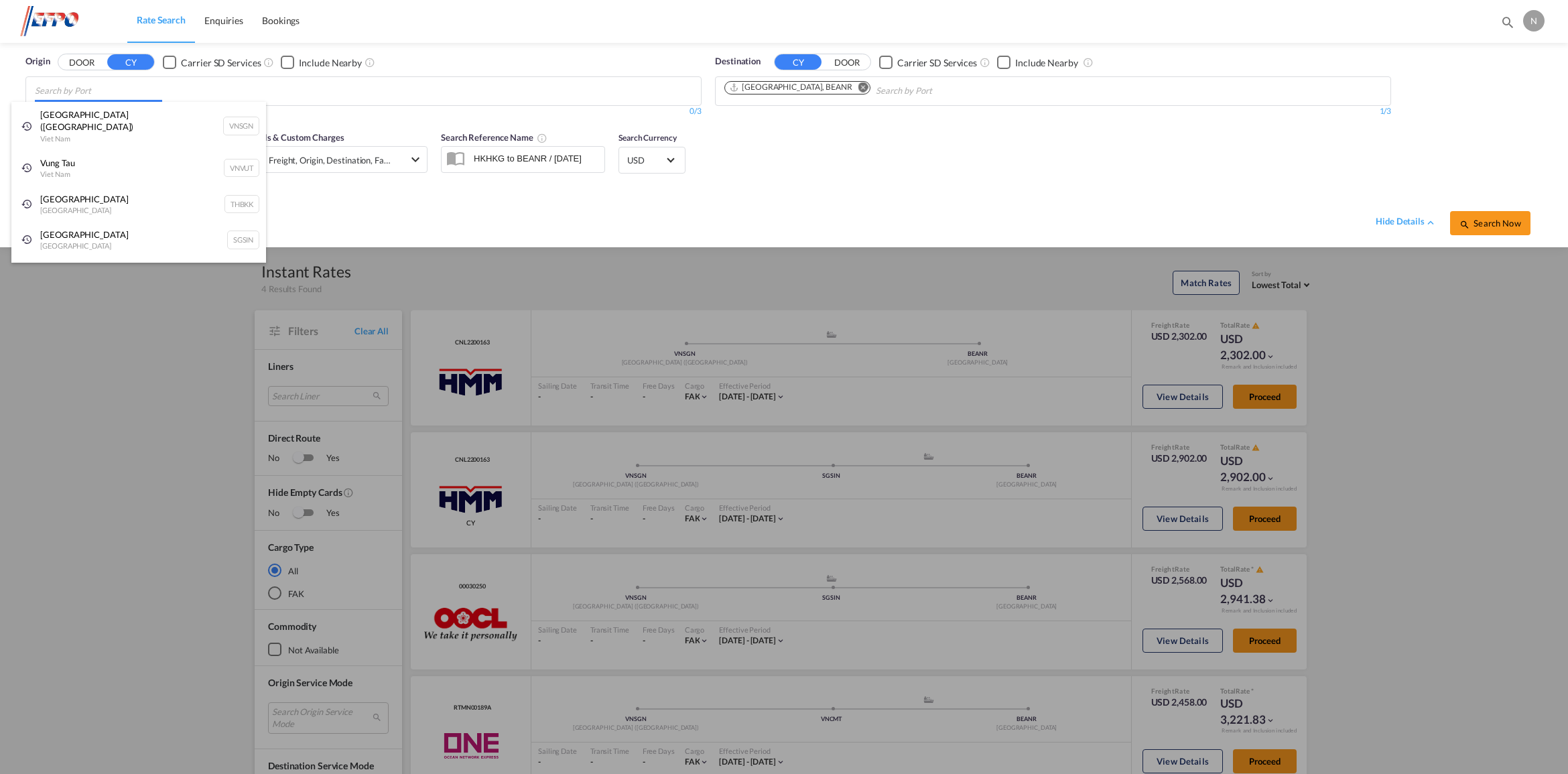
click at [158, 95] on body "Rate Search Enquiries Bookings Rate Search Enquiries Bookings" at bounding box center [784, 387] width 1568 height 774
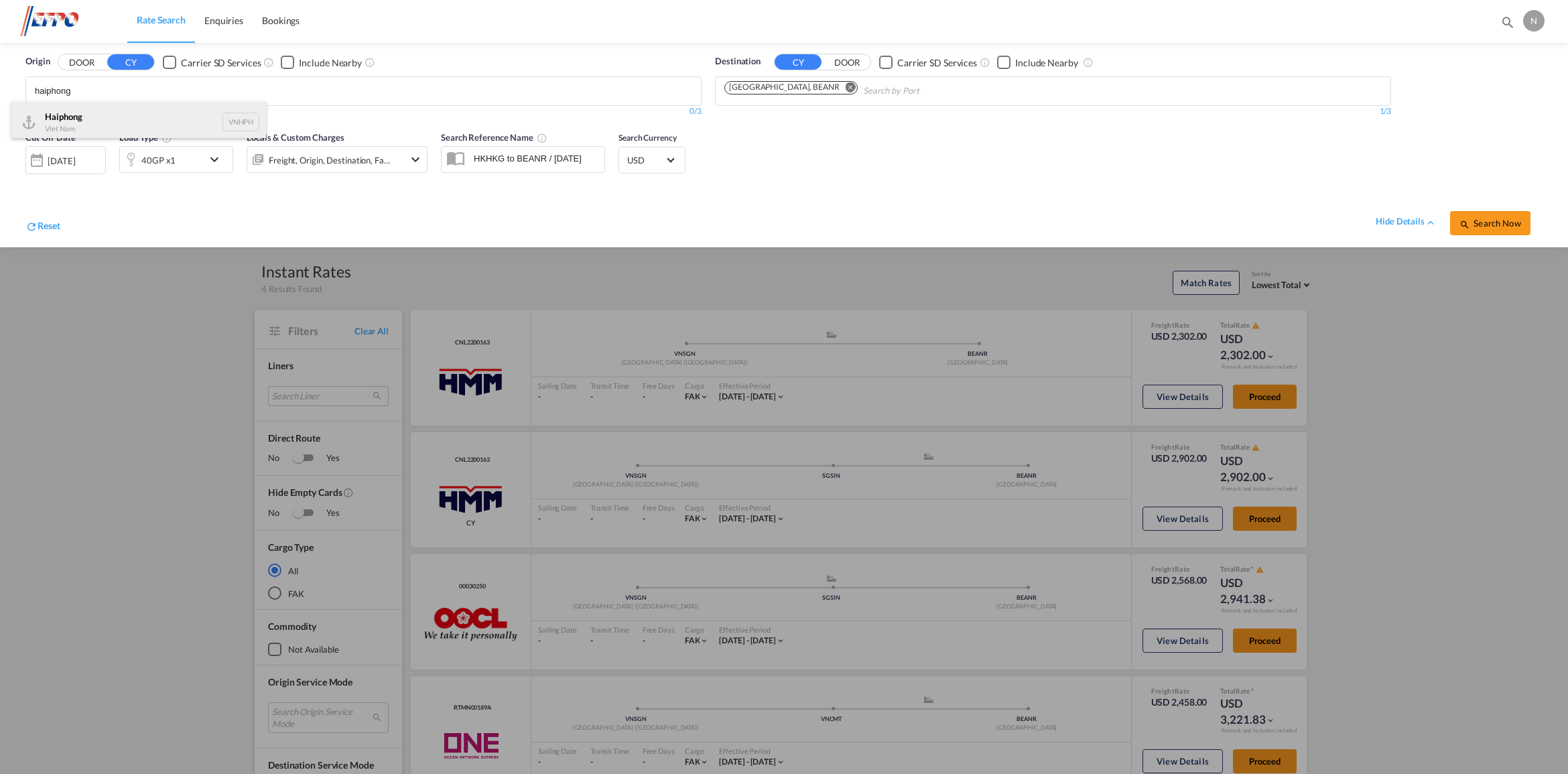
type input "haiphong"
click at [137, 118] on div "Haiphong Viet Nam VNHPH" at bounding box center [138, 122] width 255 height 40
click at [1504, 218] on span "Search Now" at bounding box center [1489, 223] width 61 height 11
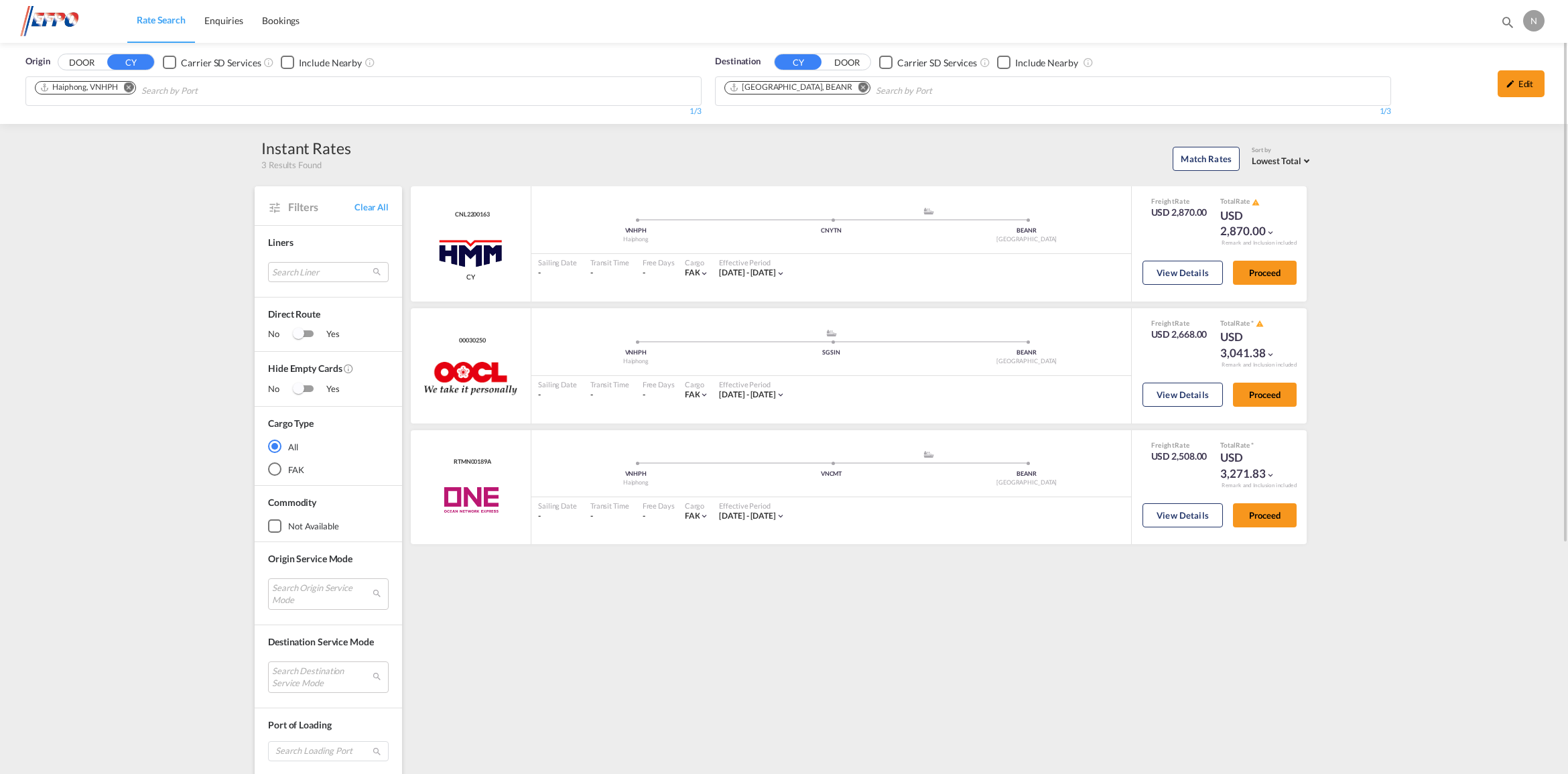
click at [139, 84] on md-chips-wrap "Haiphong, VNHPH" at bounding box center [153, 89] width 241 height 25
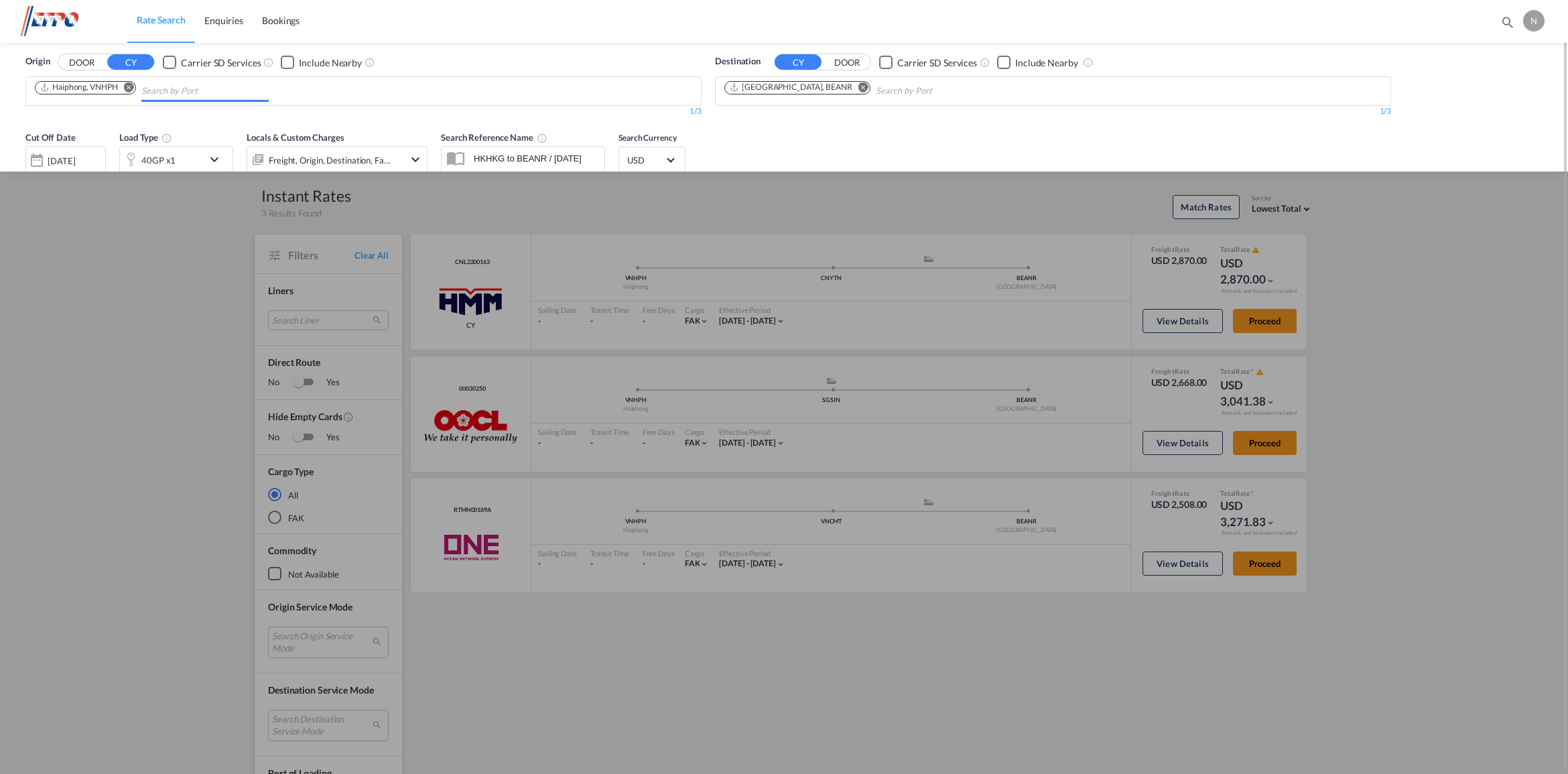
click at [137, 89] on md-chips-wrap "Haiphong, VNHPH" at bounding box center [153, 89] width 241 height 25
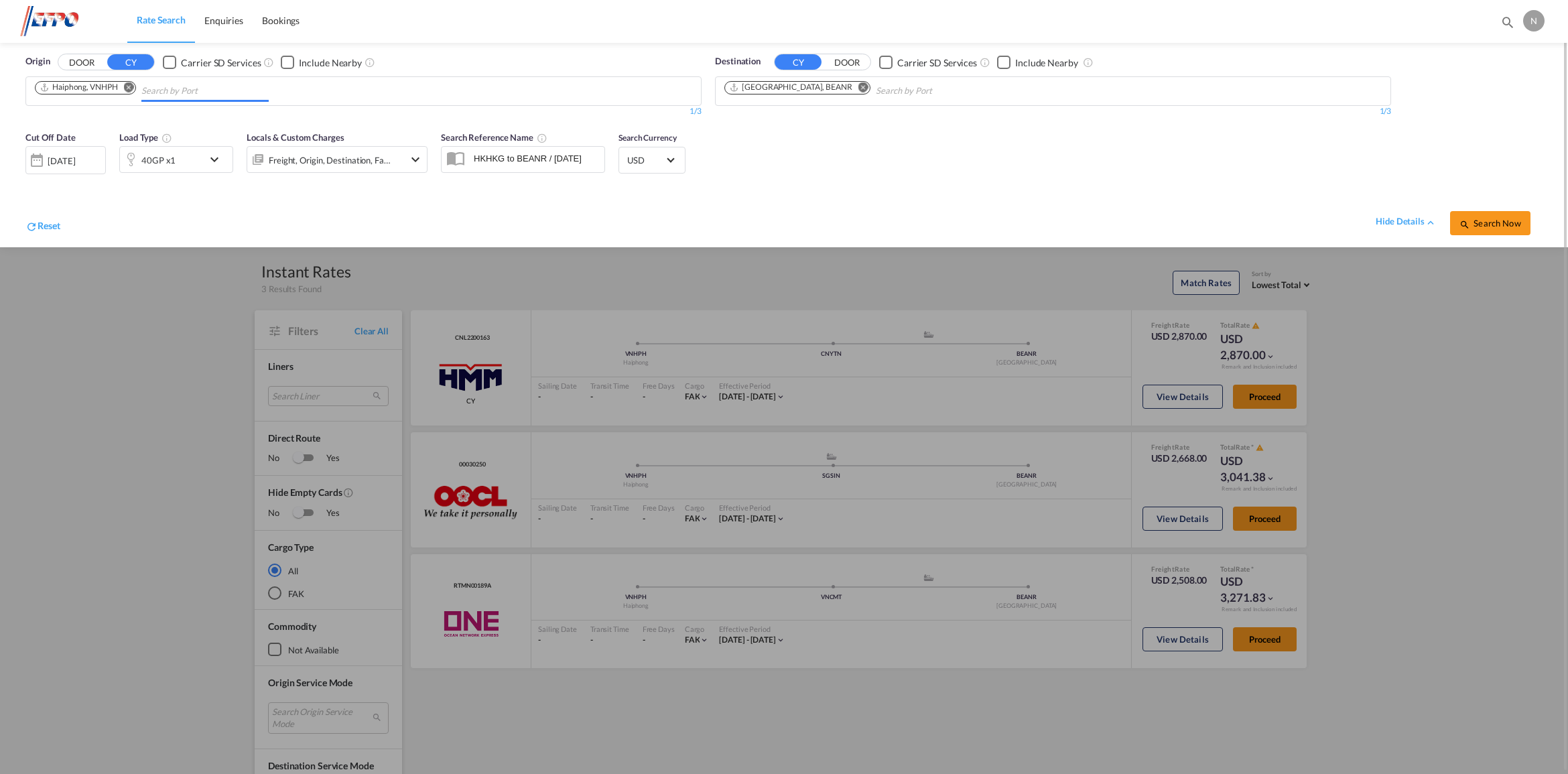
click at [129, 86] on md-icon "Remove" at bounding box center [128, 87] width 10 height 10
click at [131, 87] on body "Rate Search Enquiries Bookings Rate Search Enquiries Bookings" at bounding box center [784, 387] width 1568 height 774
type input "[GEOGRAPHIC_DATA]"
click at [115, 123] on div "[GEOGRAPHIC_DATA] , [GEOGRAPHIC_DATA] [GEOGRAPHIC_DATA] IDJKT" at bounding box center [138, 125] width 255 height 49
click at [1498, 223] on span "Search Now" at bounding box center [1489, 223] width 61 height 11
